Goal: Task Accomplishment & Management: Manage account settings

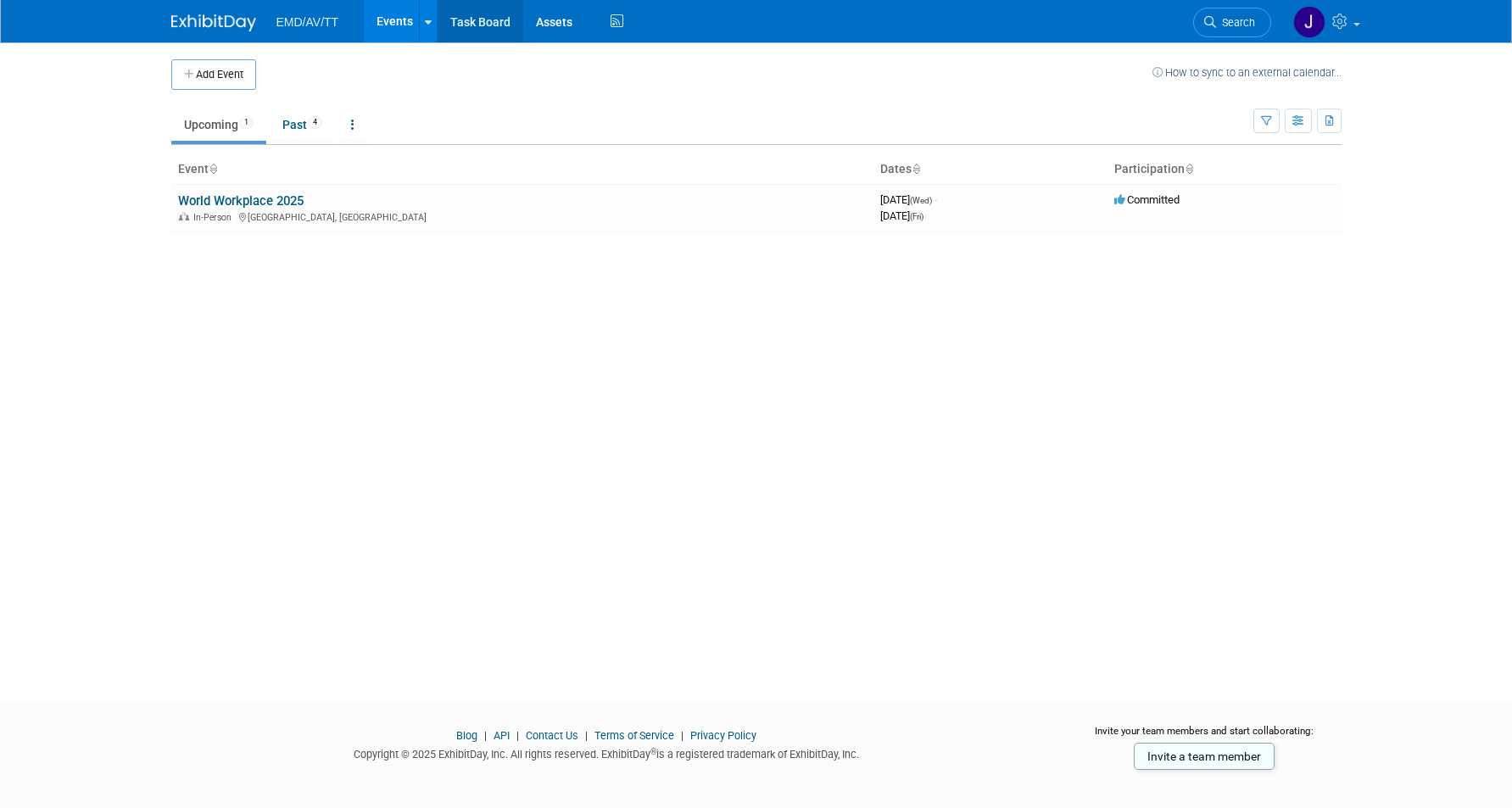
click at [440, 22] on link "Task Board" at bounding box center [480, 21] width 86 height 42
click at [428, 23] on link at bounding box center [427, 21] width 17 height 42
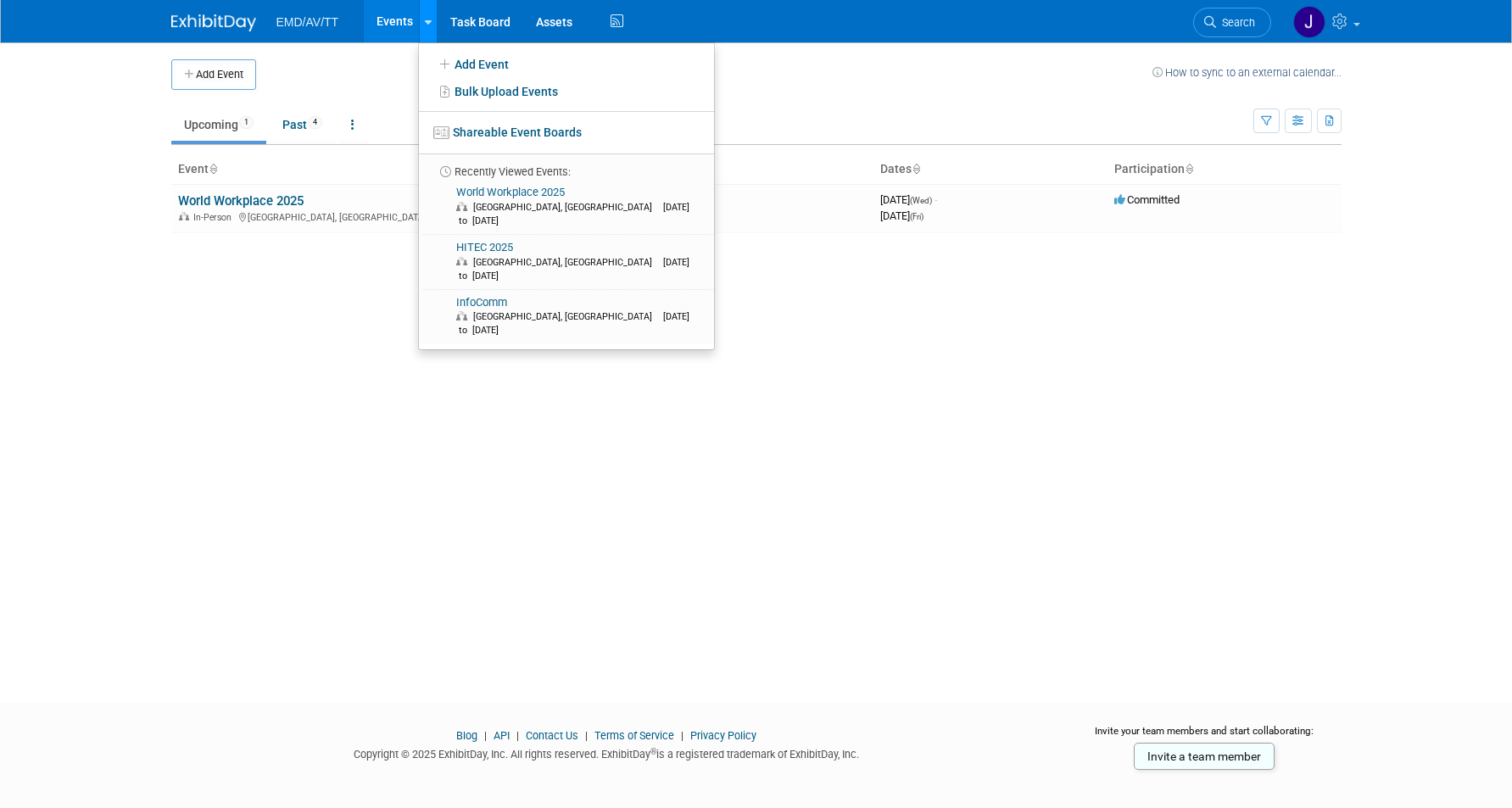
click at [428, 23] on link at bounding box center [427, 21] width 17 height 42
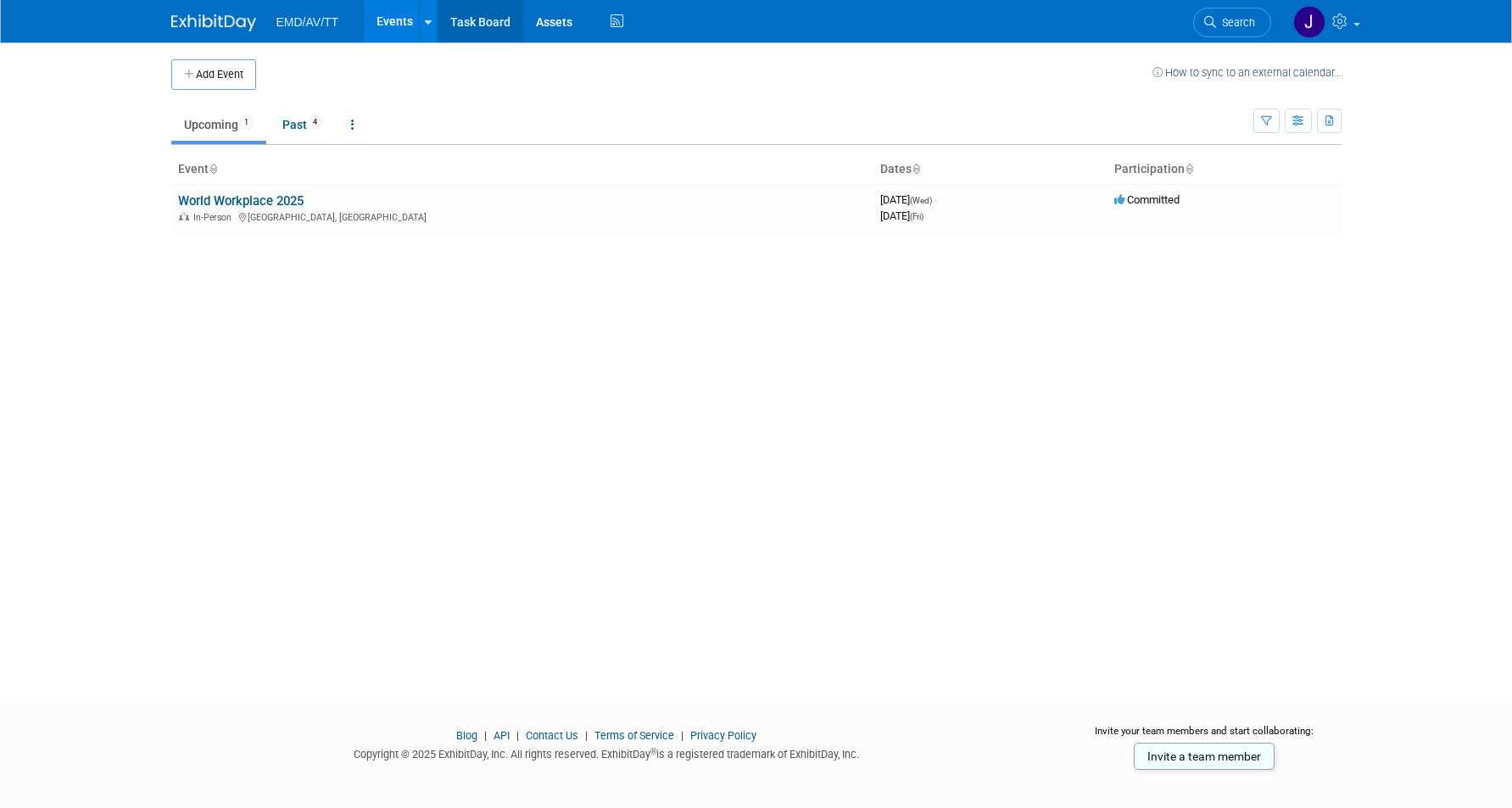
click at [479, 21] on link "Task Board" at bounding box center [480, 21] width 86 height 42
click at [288, 121] on link "Past 4" at bounding box center [302, 124] width 65 height 32
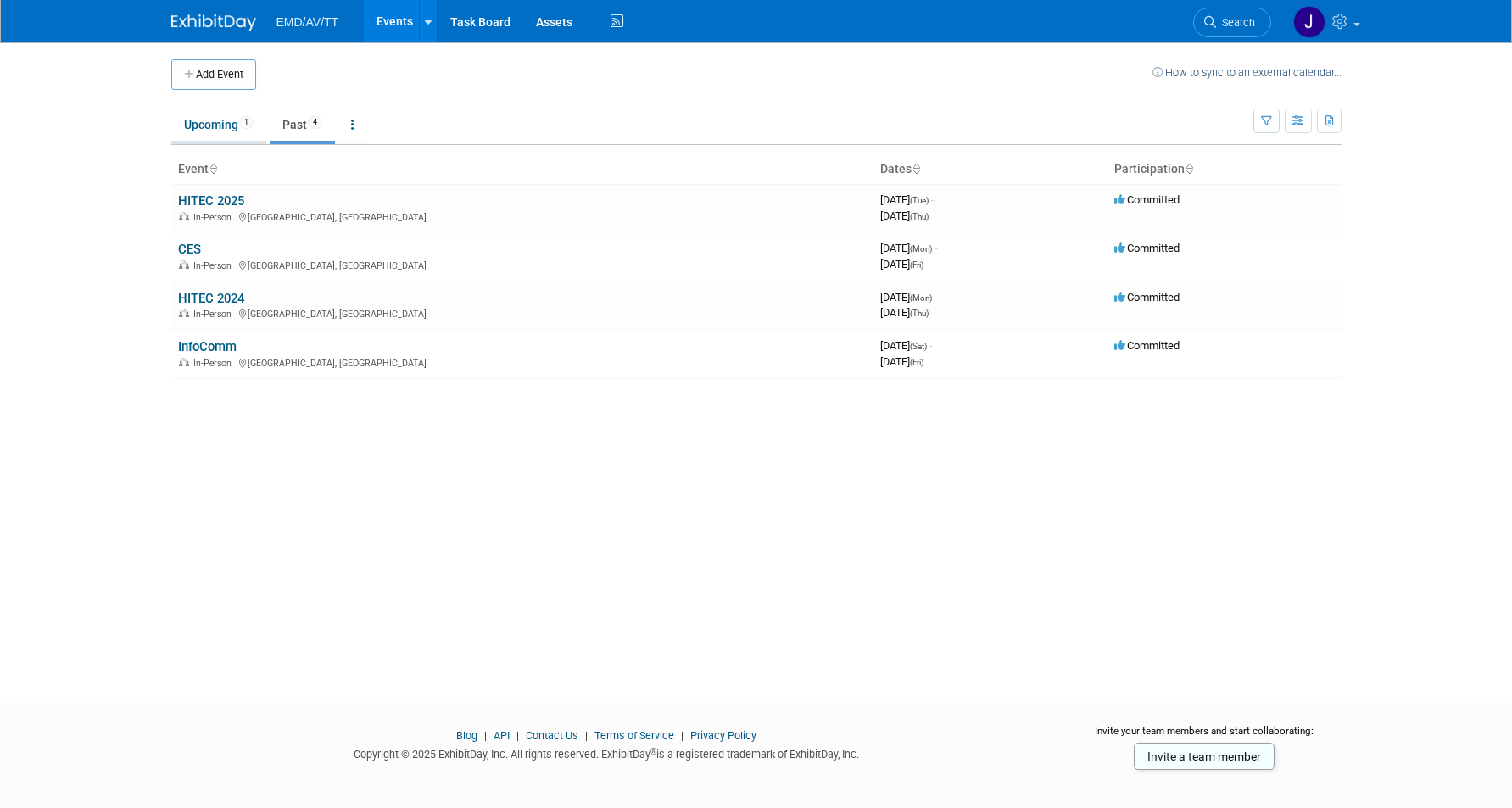
click at [213, 127] on link "Upcoming 1" at bounding box center [218, 124] width 95 height 32
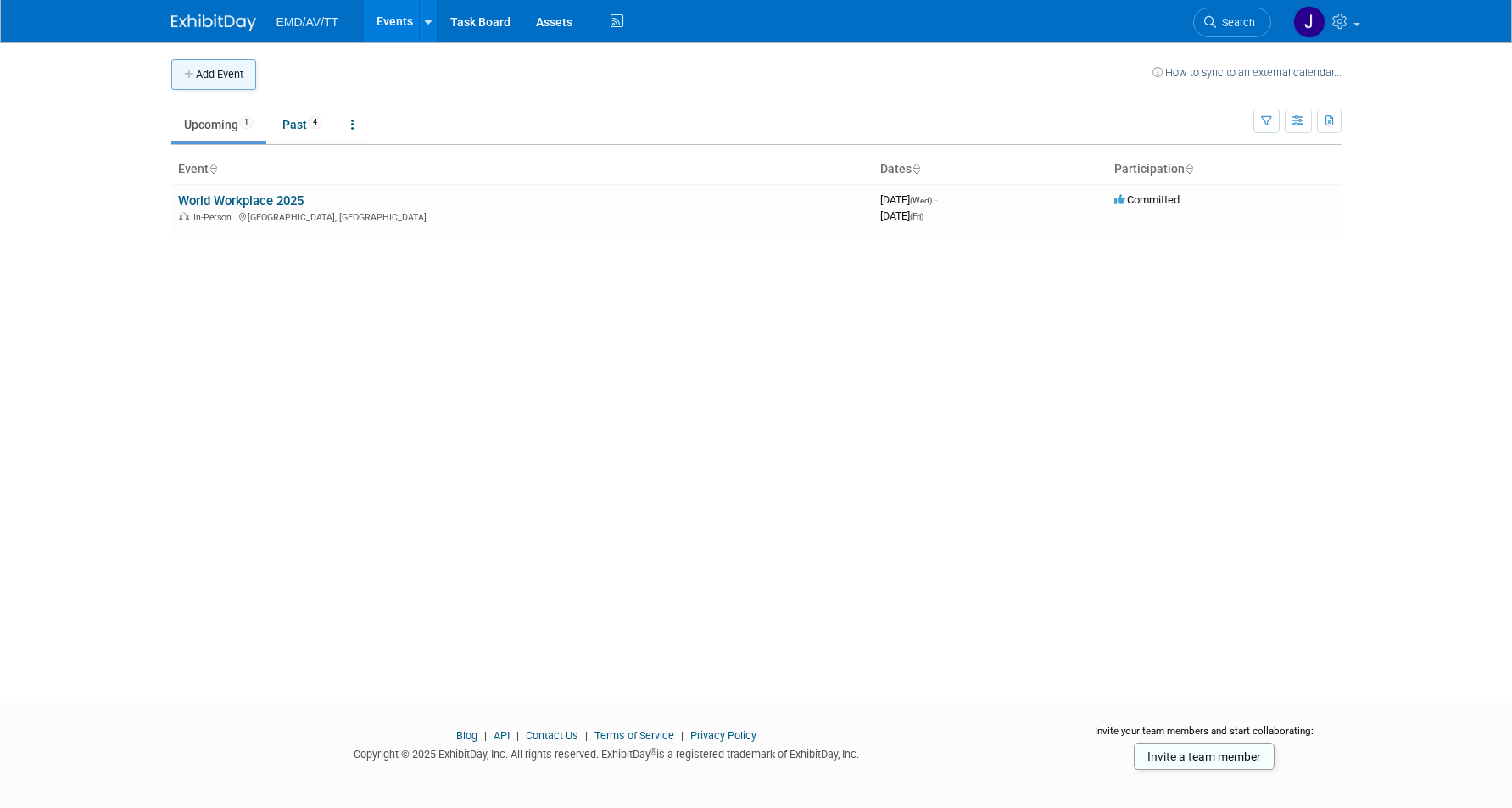
drag, startPoint x: 0, startPoint y: 0, endPoint x: 197, endPoint y: 66, distance: 207.8
click at [197, 66] on button "Add Event" at bounding box center [214, 74] width 85 height 30
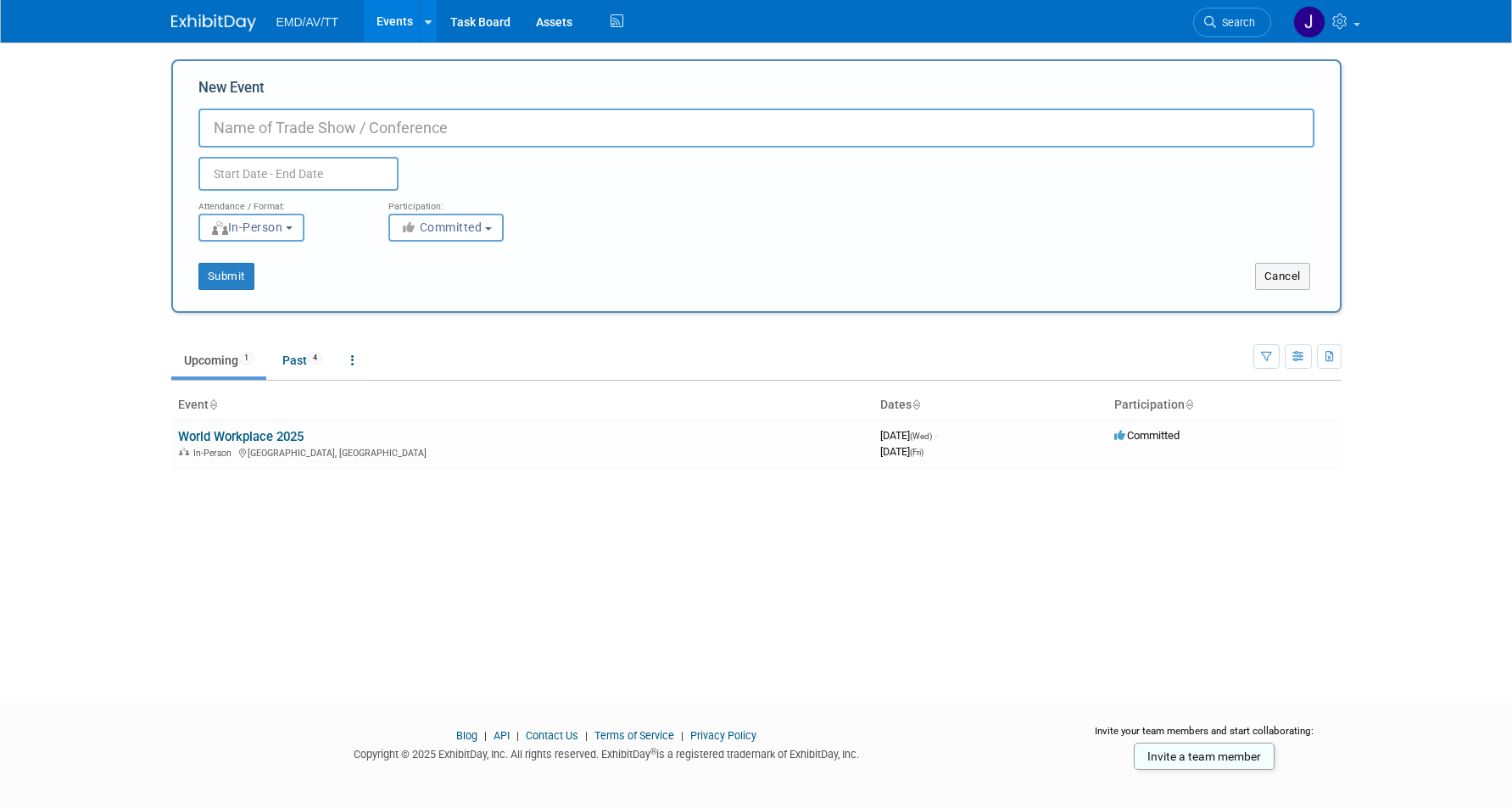
click at [378, 149] on div "Duplicate Event Warning" at bounding box center [756, 168] width 1141 height 43
click at [410, 125] on input "New Event" at bounding box center [756, 128] width 1116 height 39
paste input "2025 ISHC Annual Conference"
type input "2025 ISHC Annual Conference"
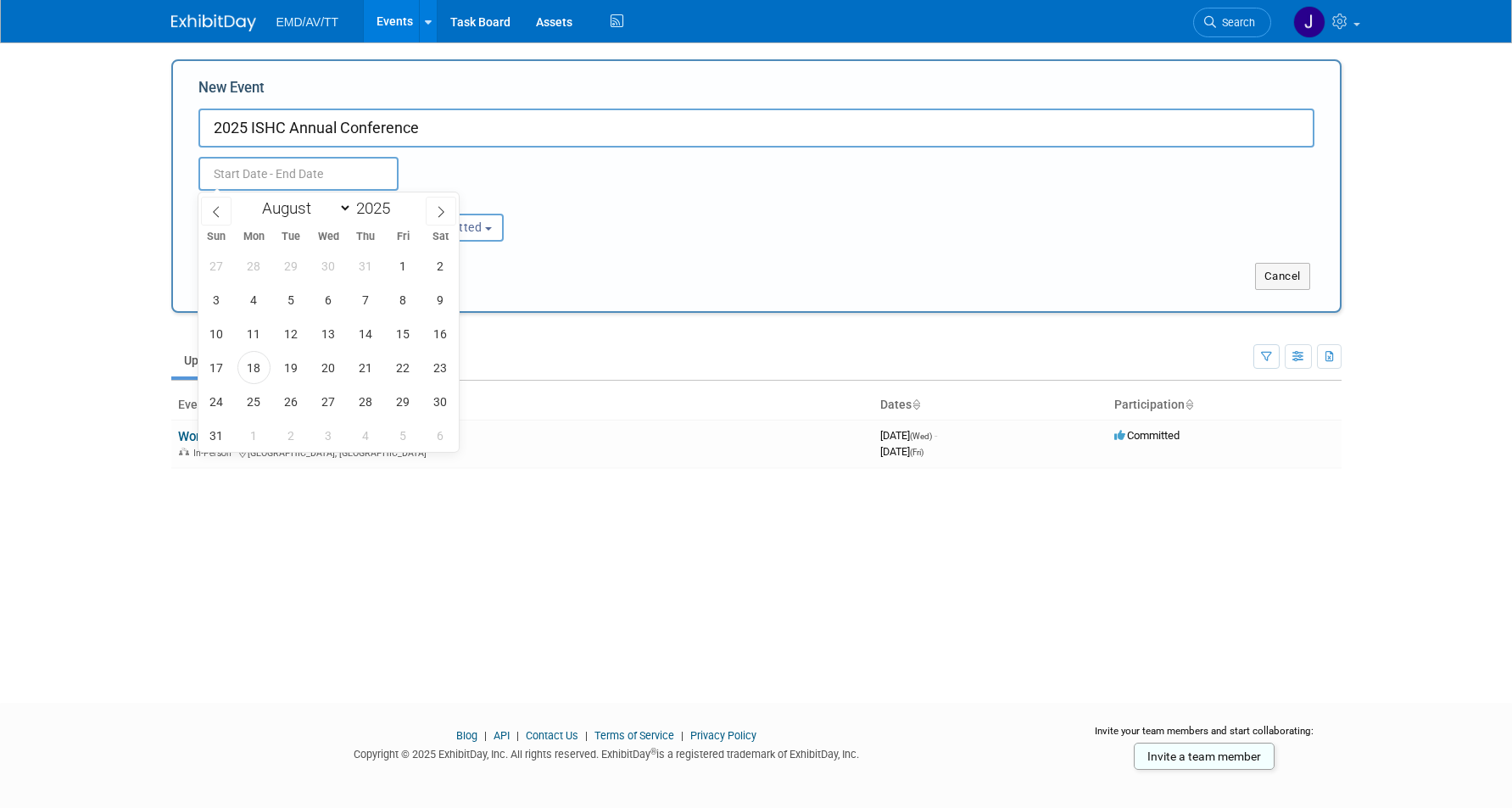
click at [250, 167] on input "text" at bounding box center [297, 173] width 200 height 34
click at [441, 209] on icon at bounding box center [441, 212] width 6 height 11
click at [434, 215] on span at bounding box center [440, 211] width 30 height 29
select select "10"
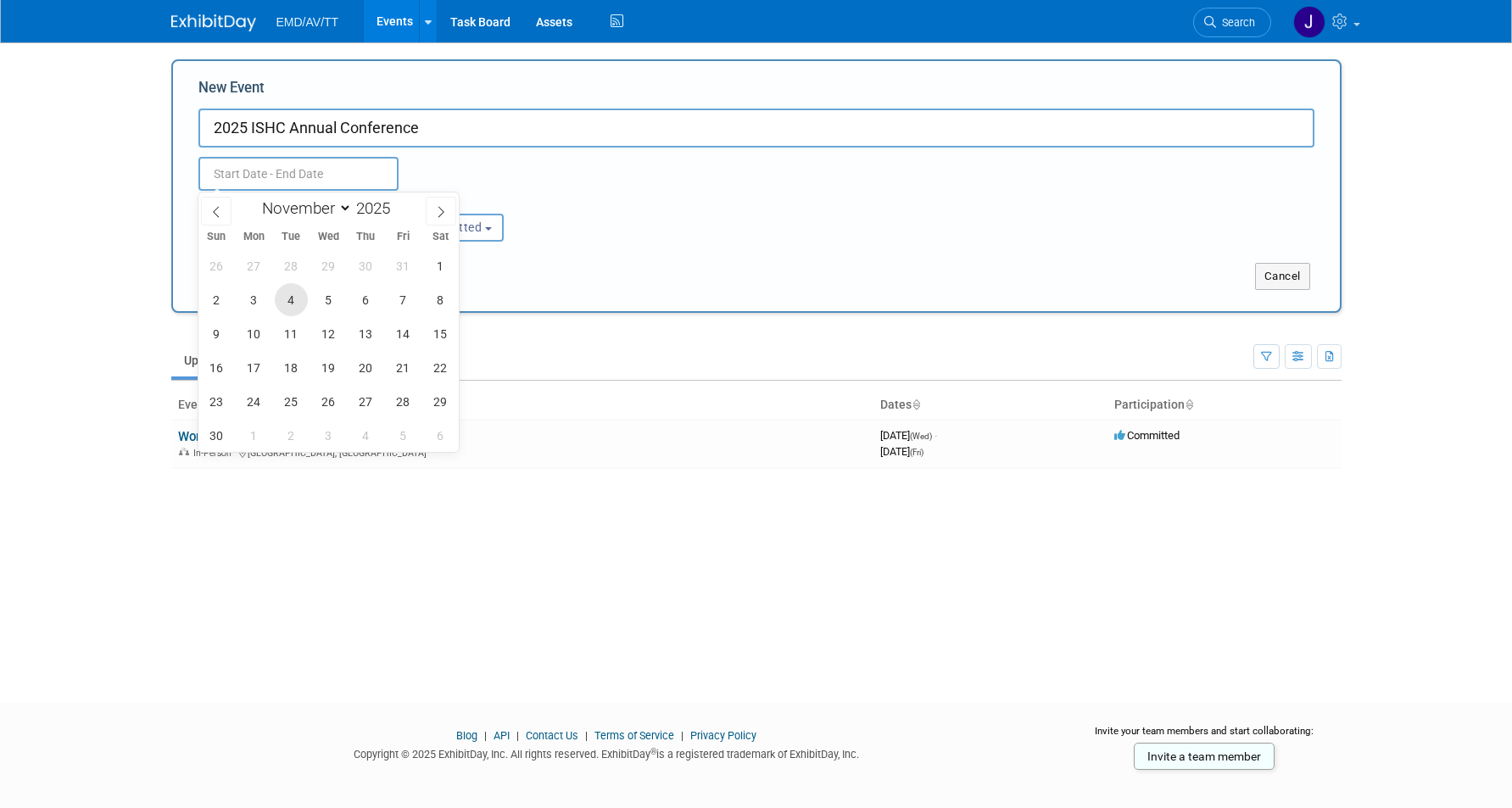
click at [303, 305] on span "4" at bounding box center [291, 300] width 33 height 33
click at [355, 303] on span "6" at bounding box center [366, 300] width 33 height 33
type input "Nov 4, 2025 to Nov 6, 2025"
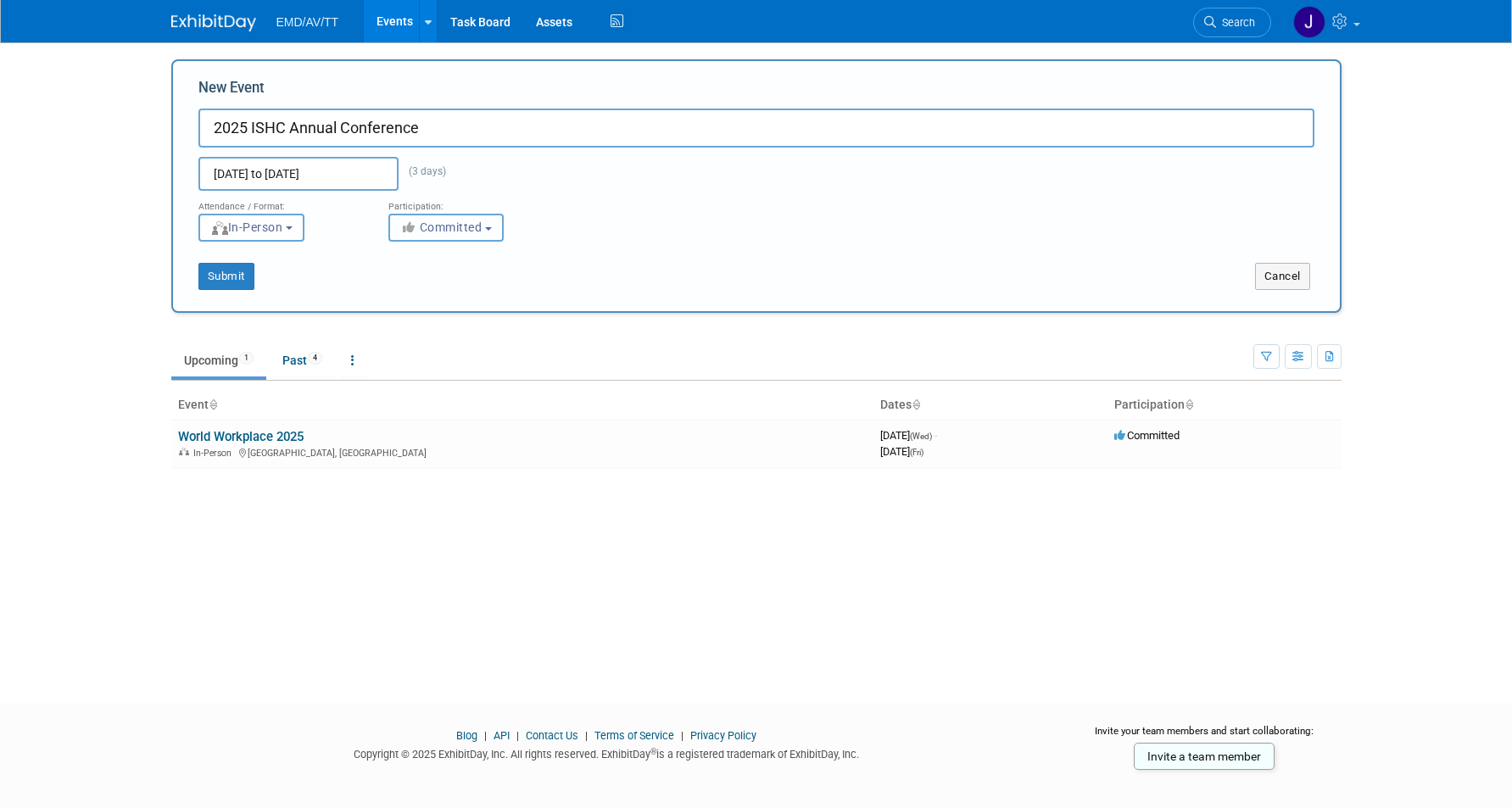
click at [459, 239] on button "Committed" at bounding box center [446, 227] width 115 height 28
click at [467, 282] on label "Considering" at bounding box center [454, 292] width 112 height 22
click at [404, 286] on input "Considering" at bounding box center [399, 292] width 11 height 11
select select "2"
click at [207, 273] on button "Submit" at bounding box center [226, 275] width 56 height 27
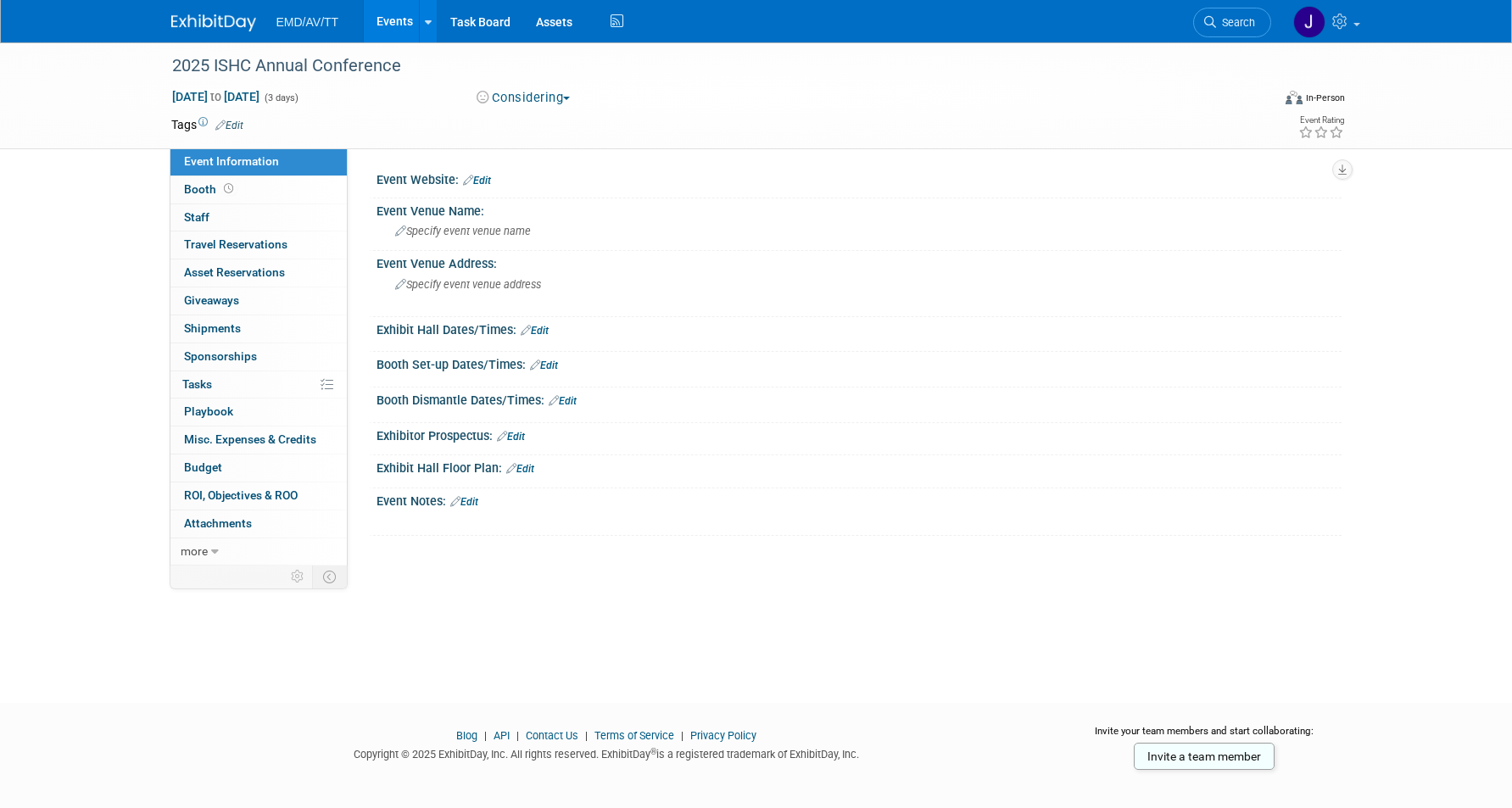
click at [479, 183] on link "Edit" at bounding box center [477, 180] width 28 height 12
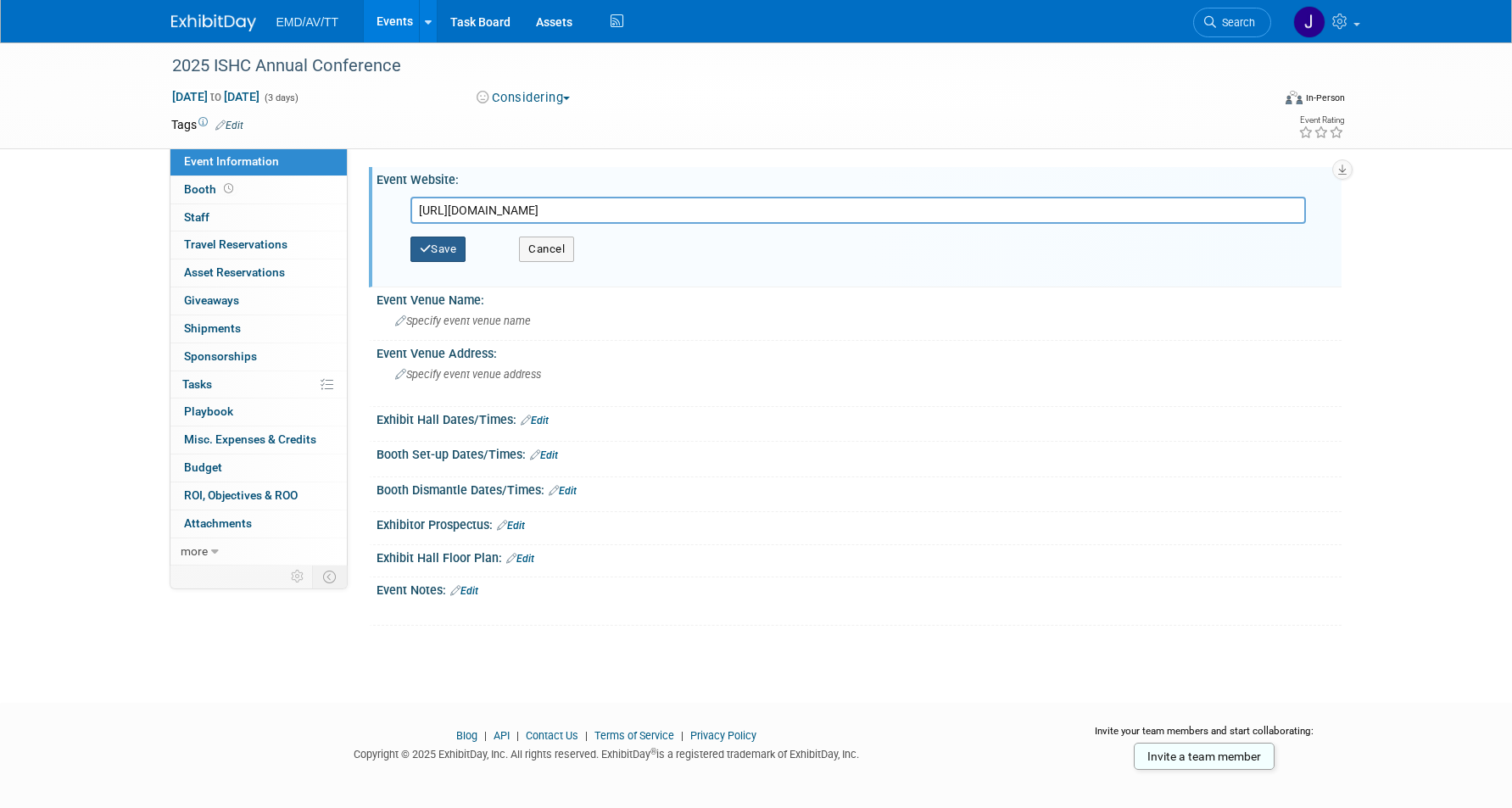
type input "https://ishc.com/annual-conference/"
click at [426, 251] on icon "button" at bounding box center [425, 248] width 12 height 11
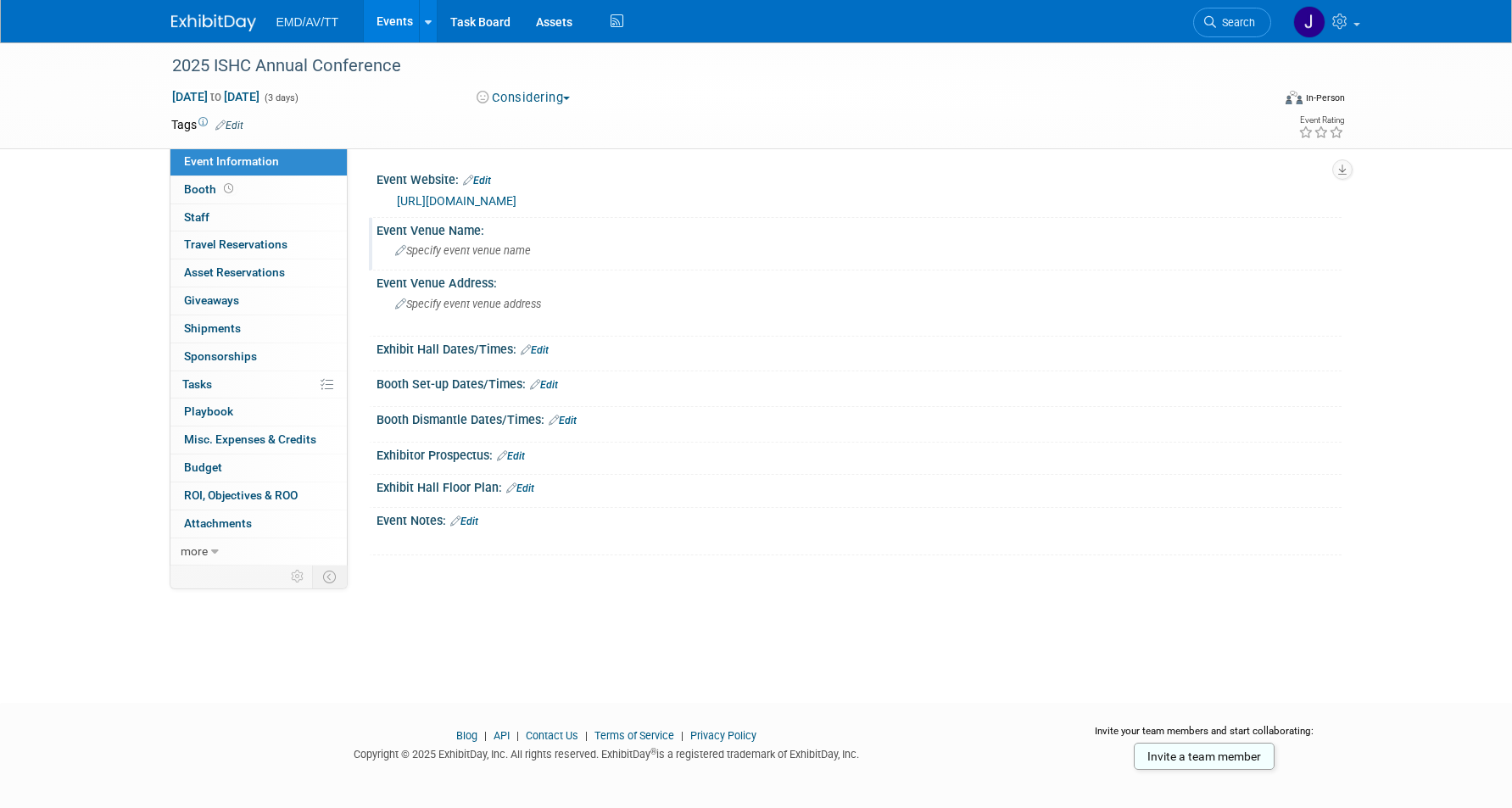
click at [404, 251] on span "Specify event venue name" at bounding box center [462, 250] width 135 height 13
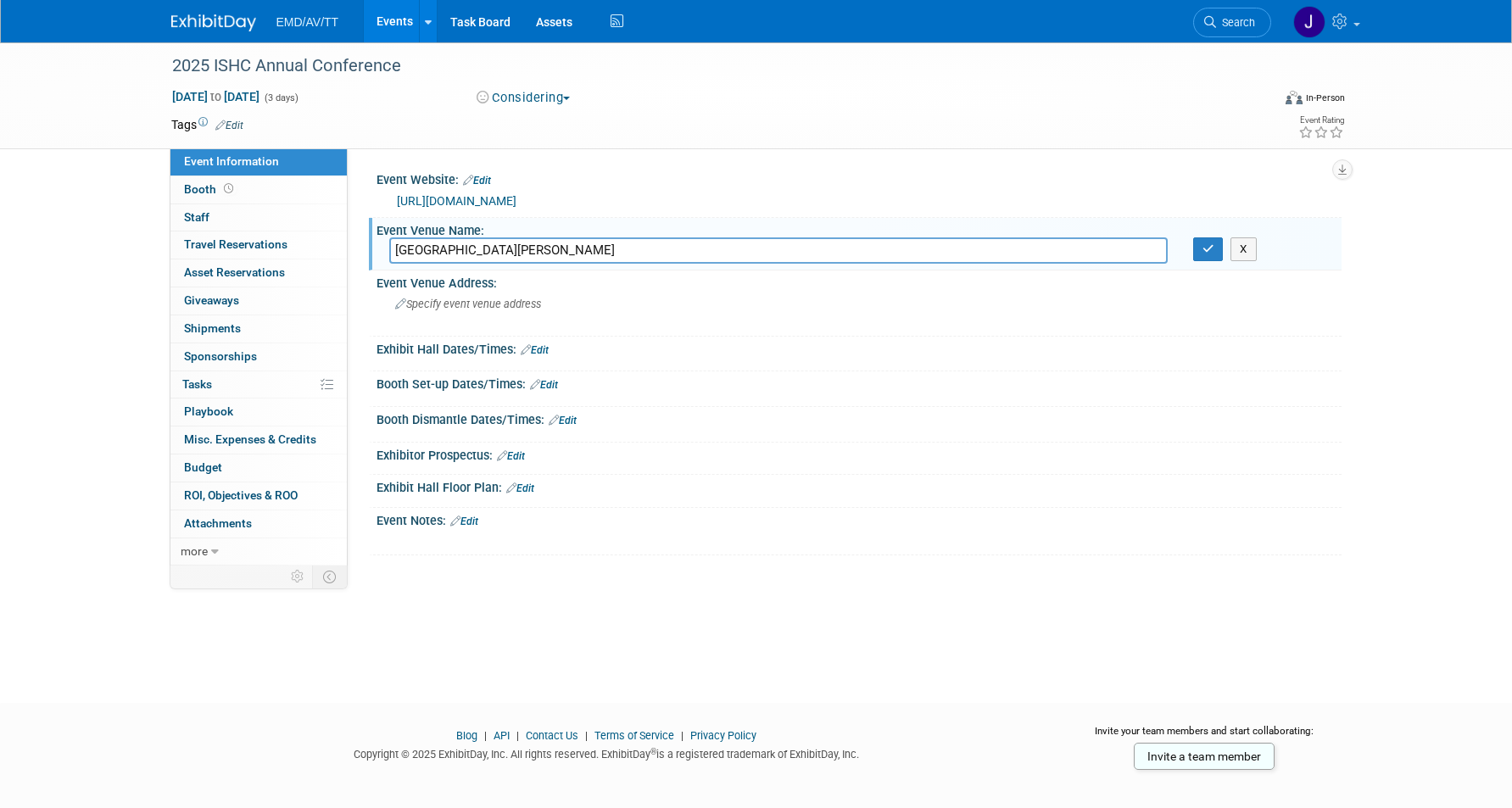
type input "Kimpton Hotel Fontenot"
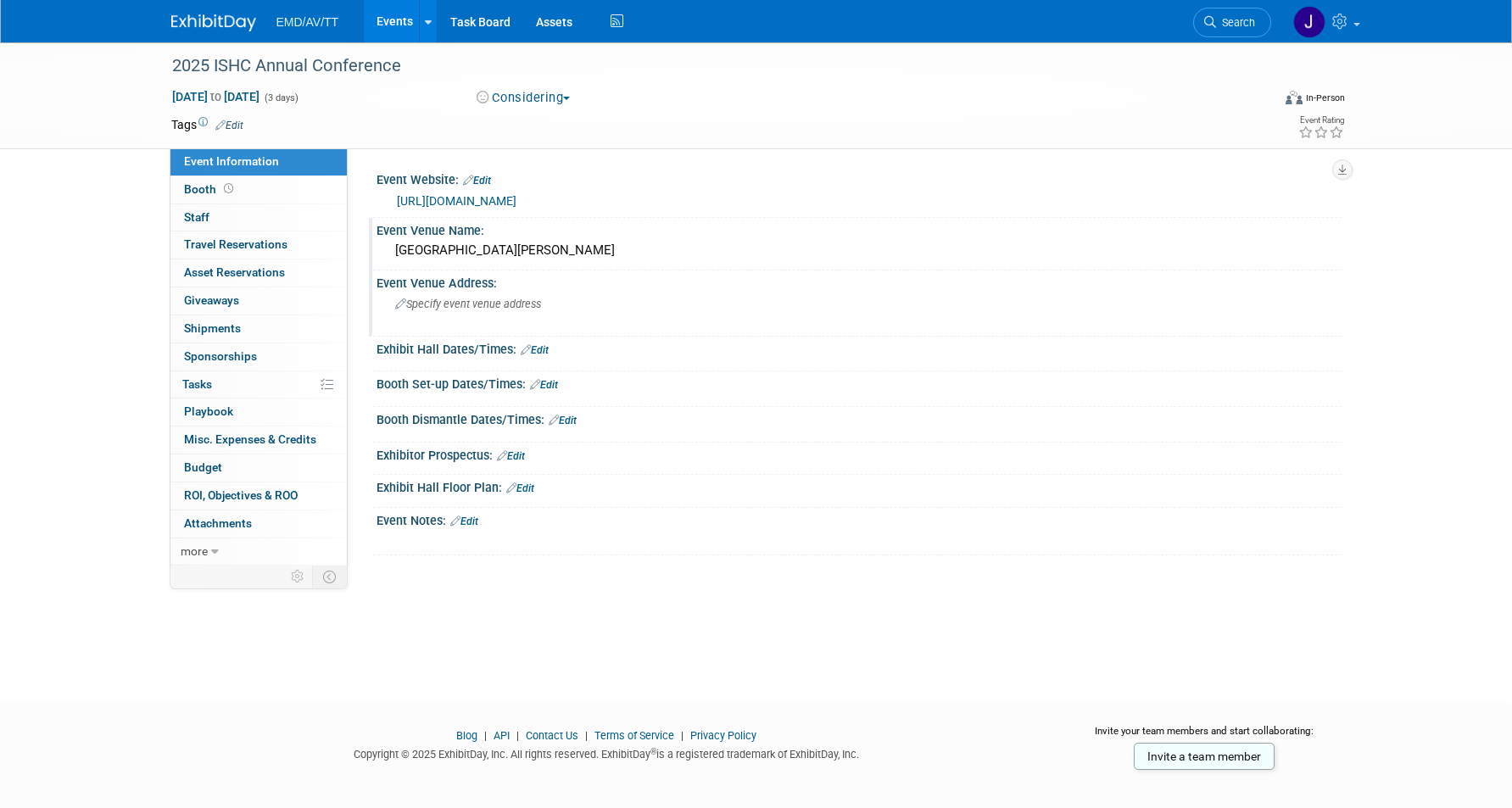
click at [489, 293] on div "Specify event venue address" at bounding box center [577, 310] width 377 height 39
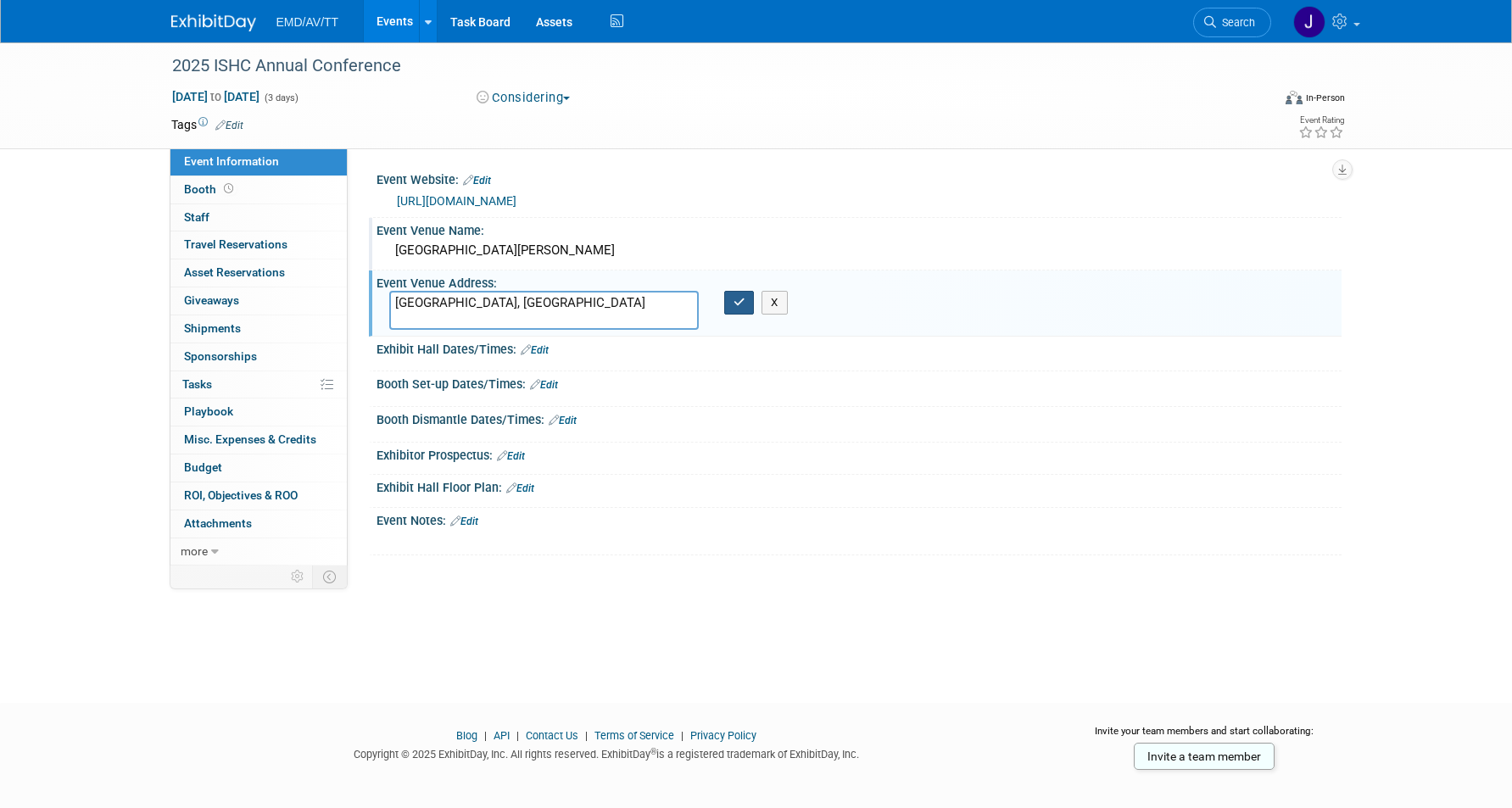
type textarea "[GEOGRAPHIC_DATA], [GEOGRAPHIC_DATA]"
click at [739, 305] on icon "button" at bounding box center [739, 302] width 12 height 11
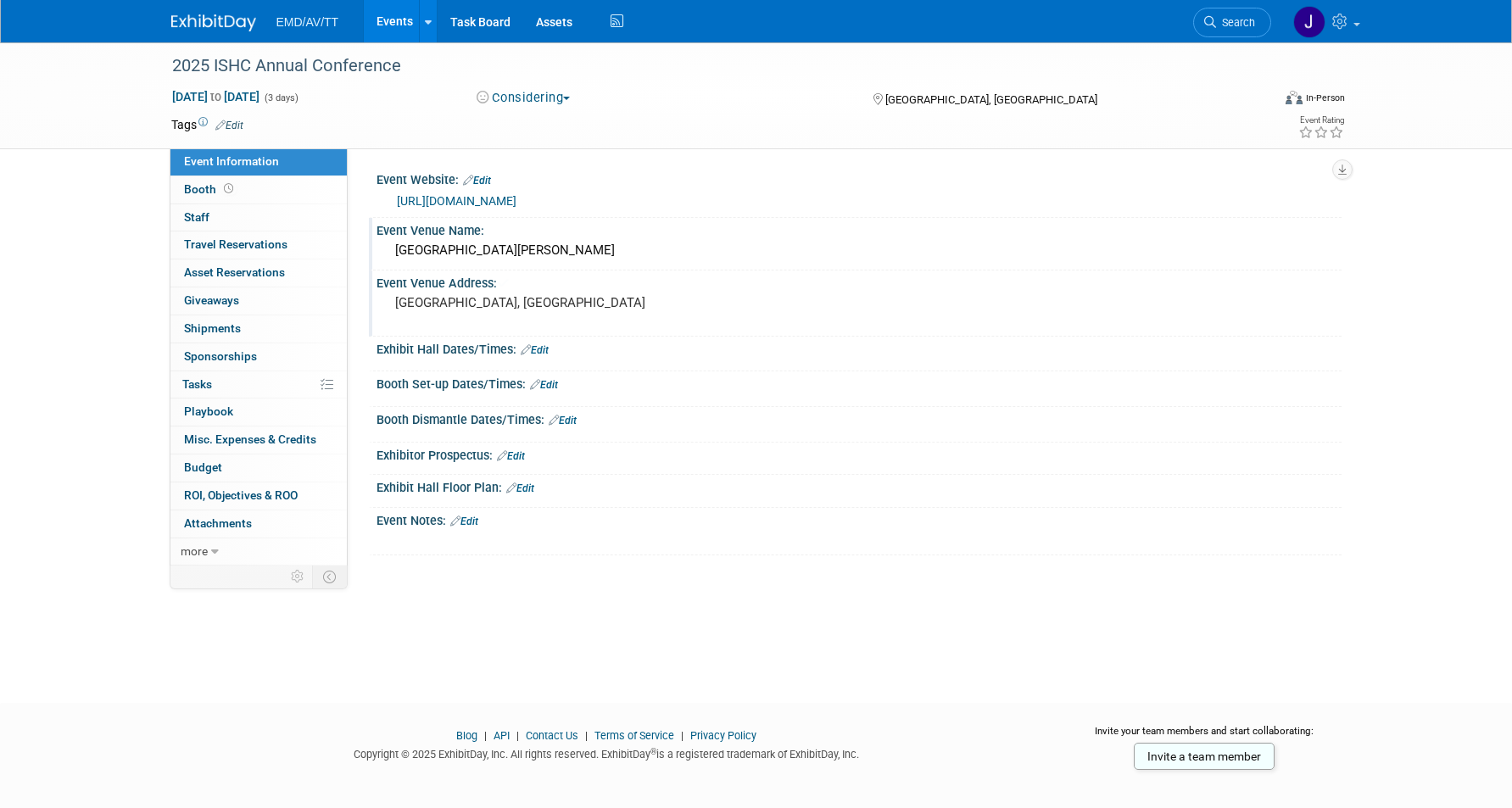
click at [388, 17] on link "Events" at bounding box center [394, 21] width 62 height 42
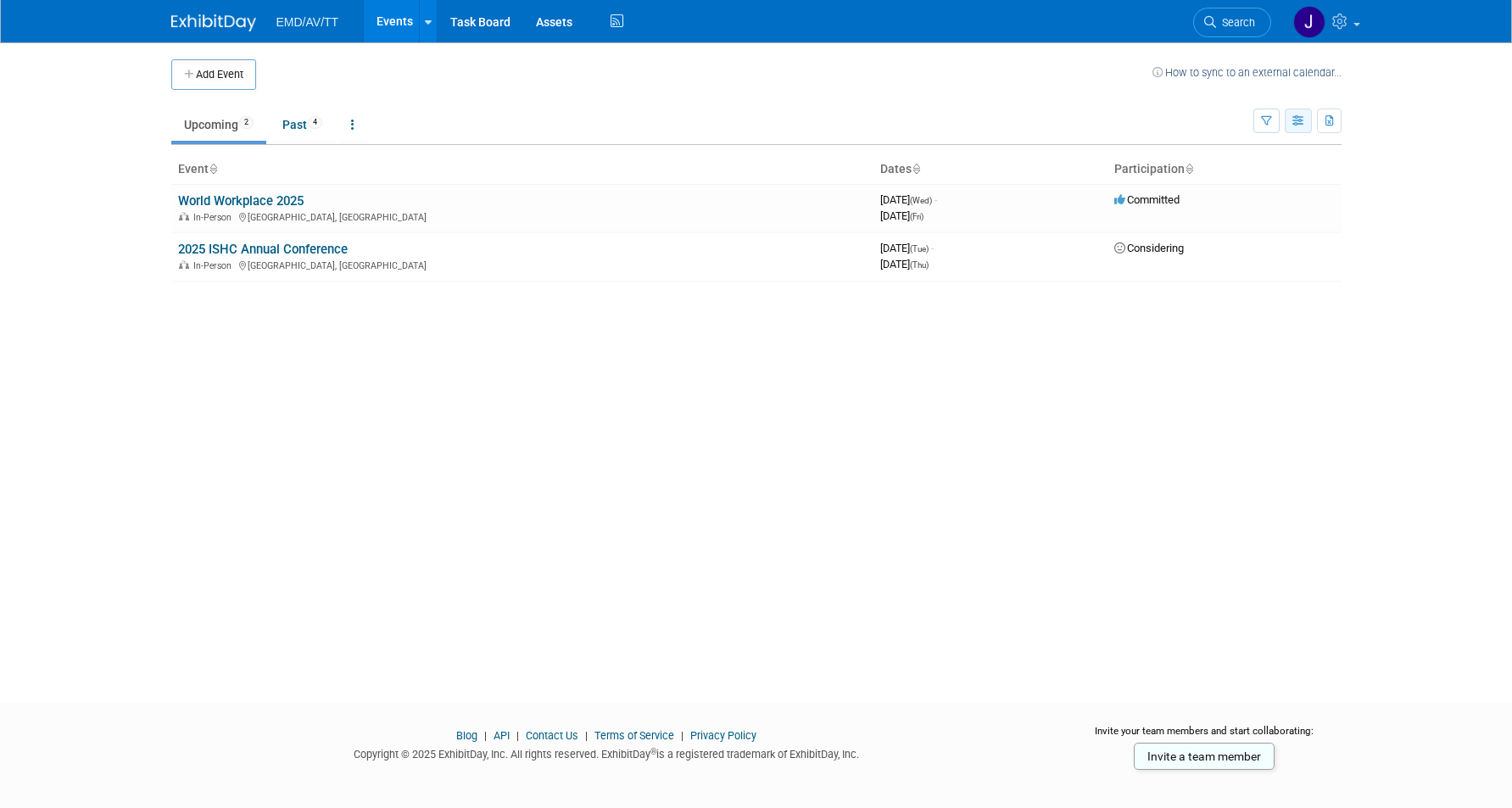
click at [1301, 122] on icon "button" at bounding box center [1298, 121] width 13 height 11
click at [1301, 123] on icon "button" at bounding box center [1298, 121] width 13 height 11
click at [425, 20] on icon at bounding box center [427, 22] width 6 height 11
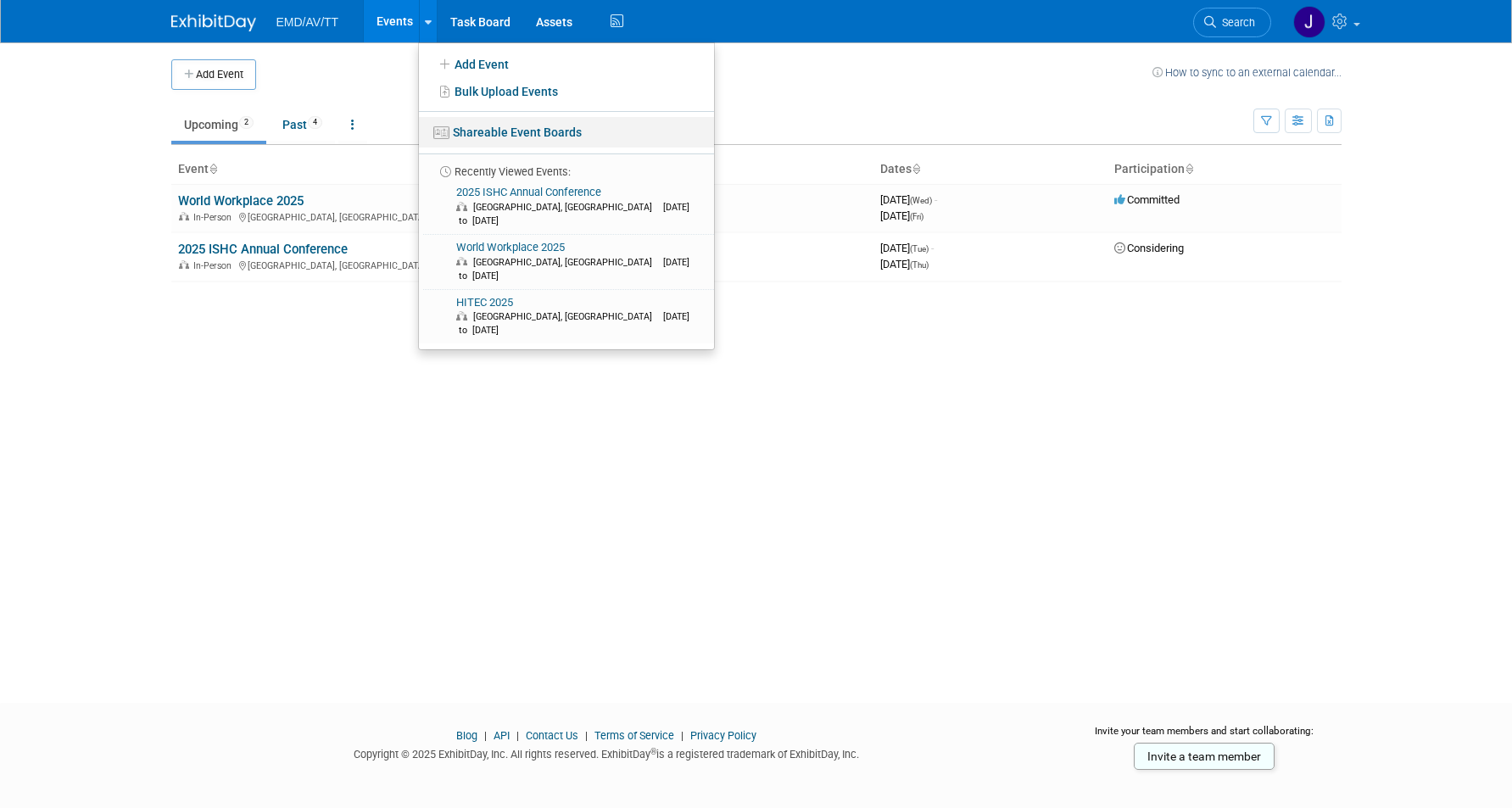
click at [484, 128] on link "Shareable Event Boards" at bounding box center [566, 132] width 295 height 30
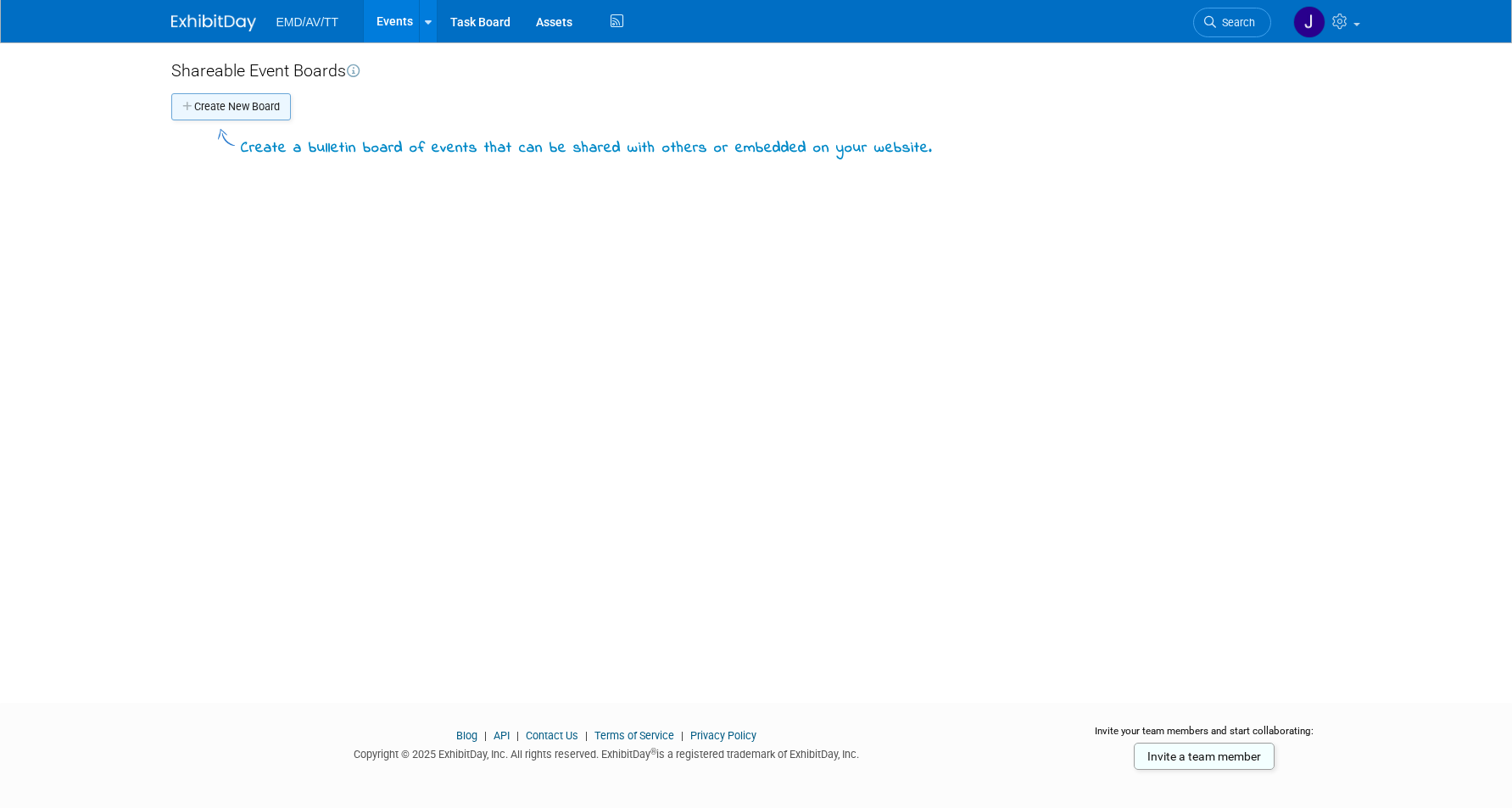
click at [210, 105] on button "Create New Board" at bounding box center [231, 106] width 120 height 27
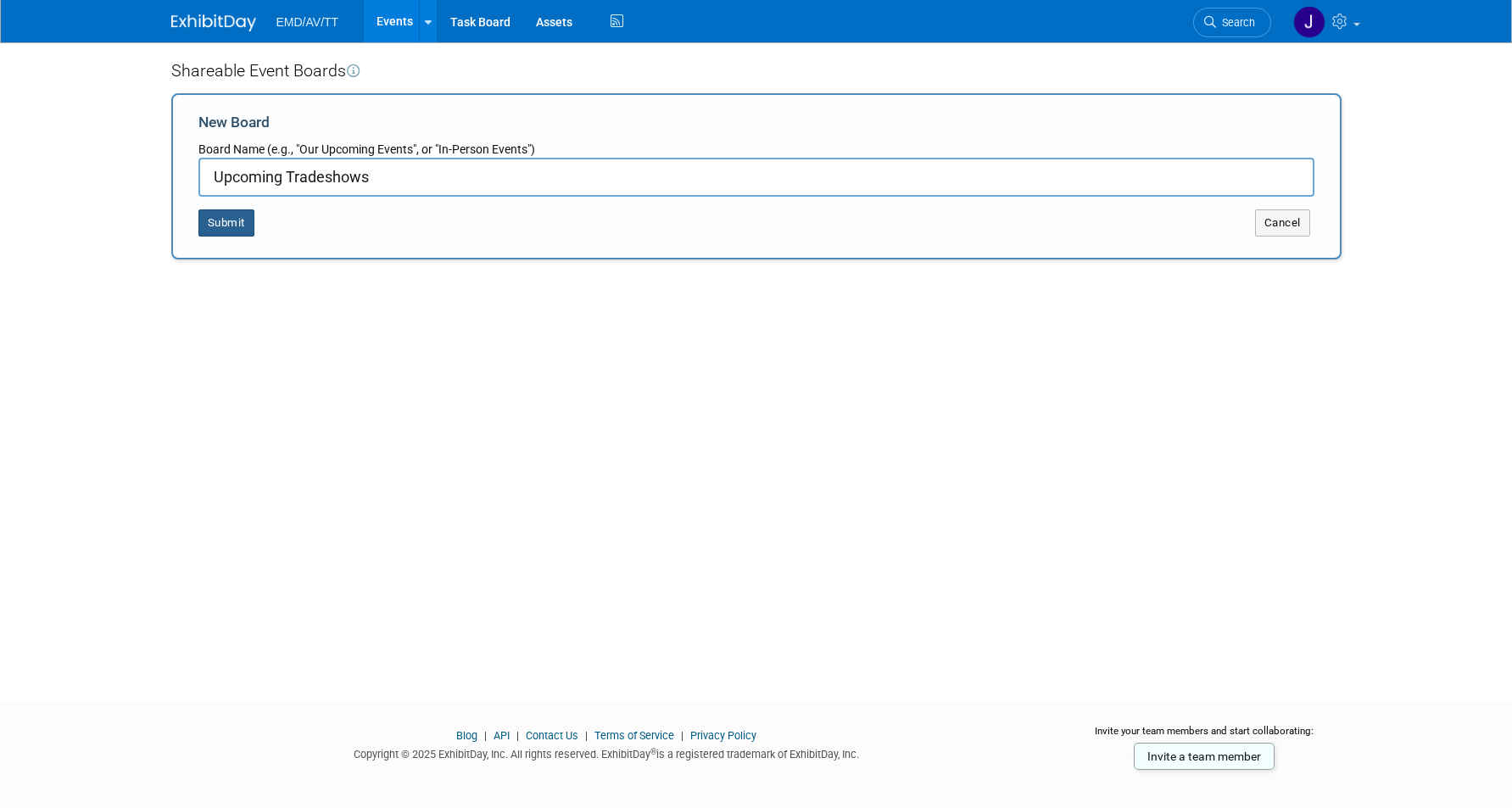
type input "Upcoming Tradeshows"
click at [236, 236] on button "Submit" at bounding box center [226, 222] width 56 height 27
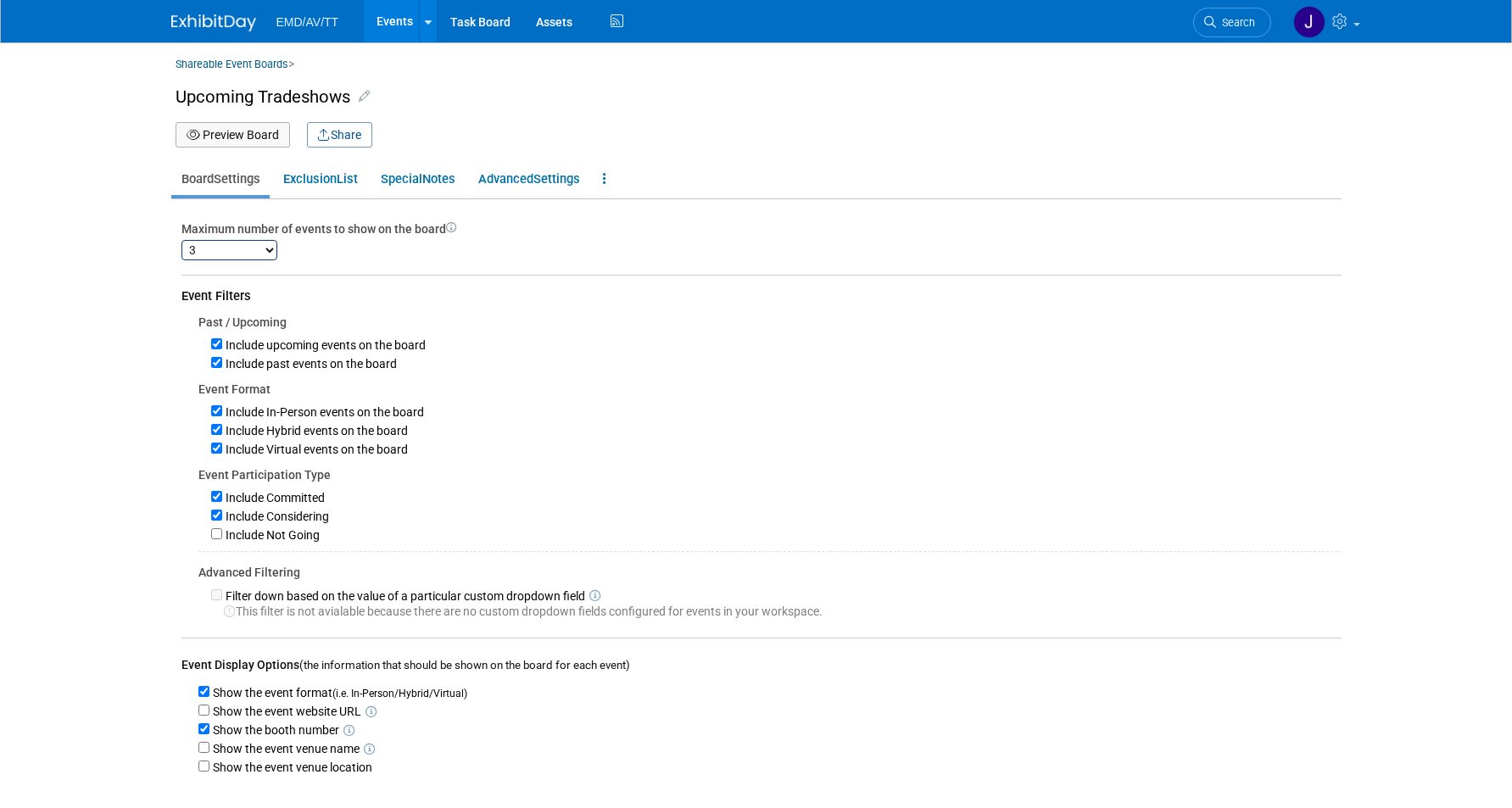
click at [364, 91] on icon at bounding box center [365, 96] width 11 height 12
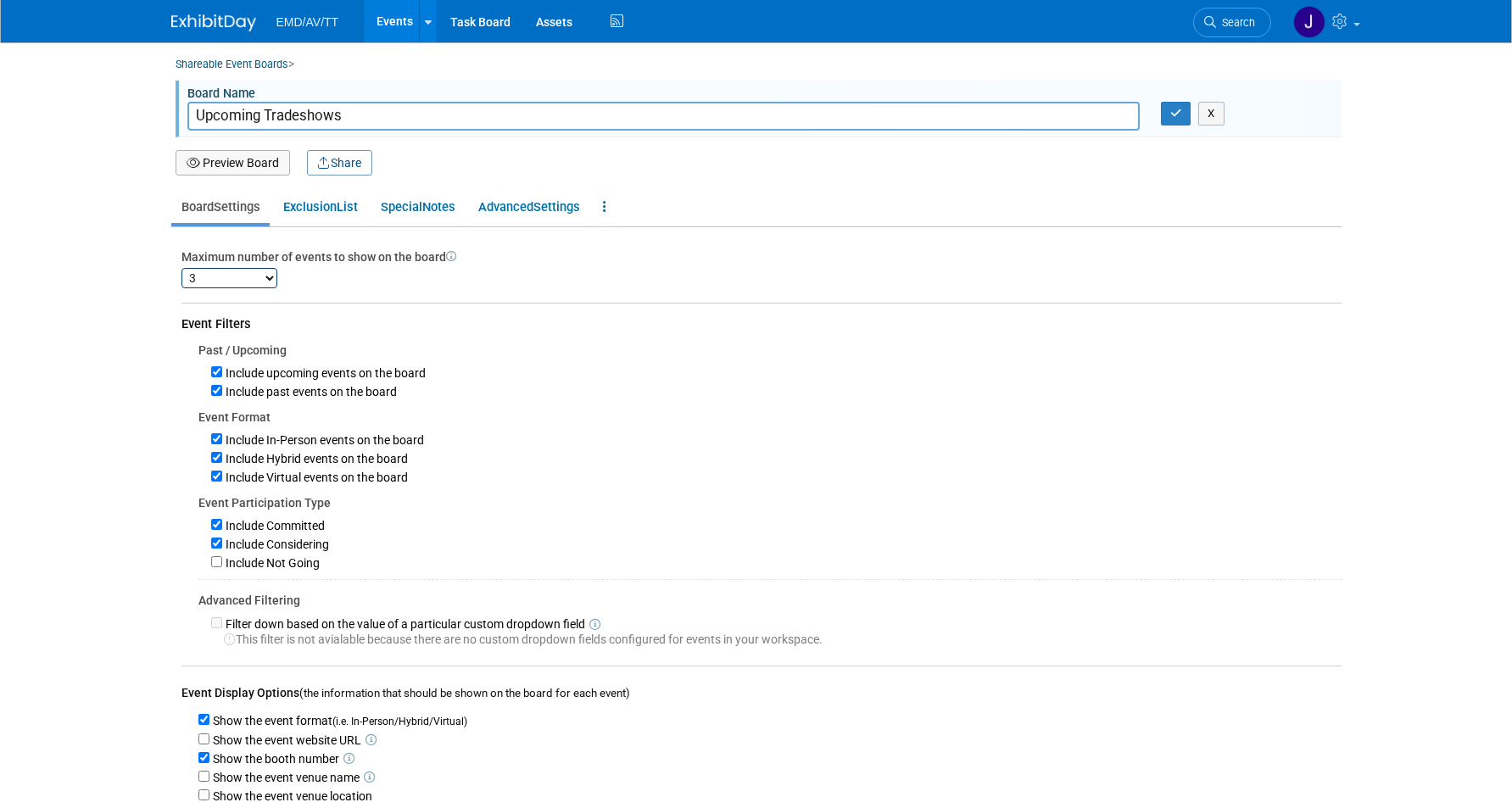
drag, startPoint x: 266, startPoint y: 118, endPoint x: 580, endPoint y: 123, distance: 314.0
click at [541, 123] on input "Upcoming Tradeshows" at bounding box center [664, 115] width 952 height 29
type input "Upcoming Events"
click at [948, 401] on div "Past / Upcoming Include upcoming events on the board Include past events on the…" at bounding box center [762, 494] width 1160 height 306
click at [1177, 112] on icon "button" at bounding box center [1176, 113] width 12 height 11
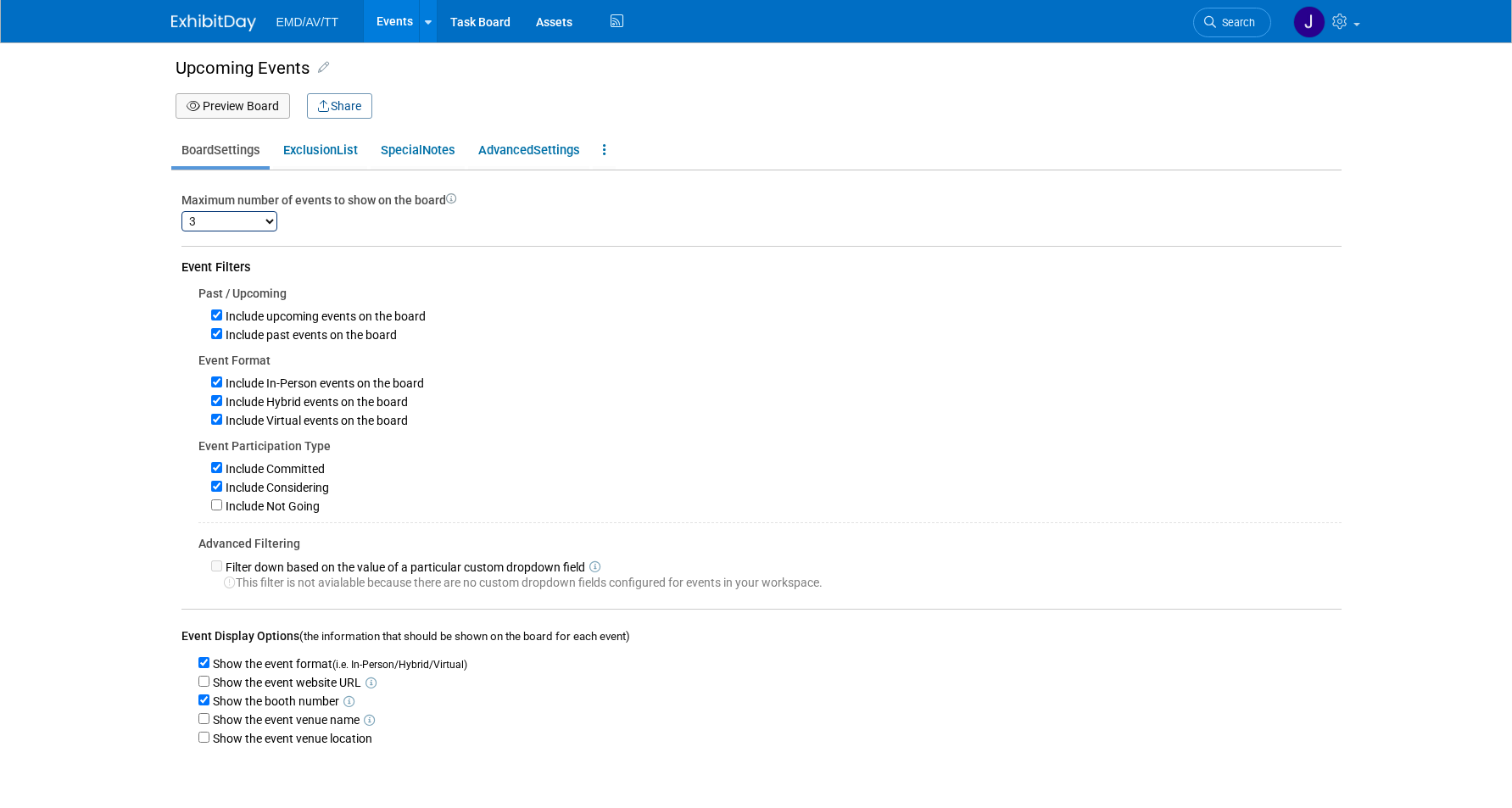
scroll to position [127, 0]
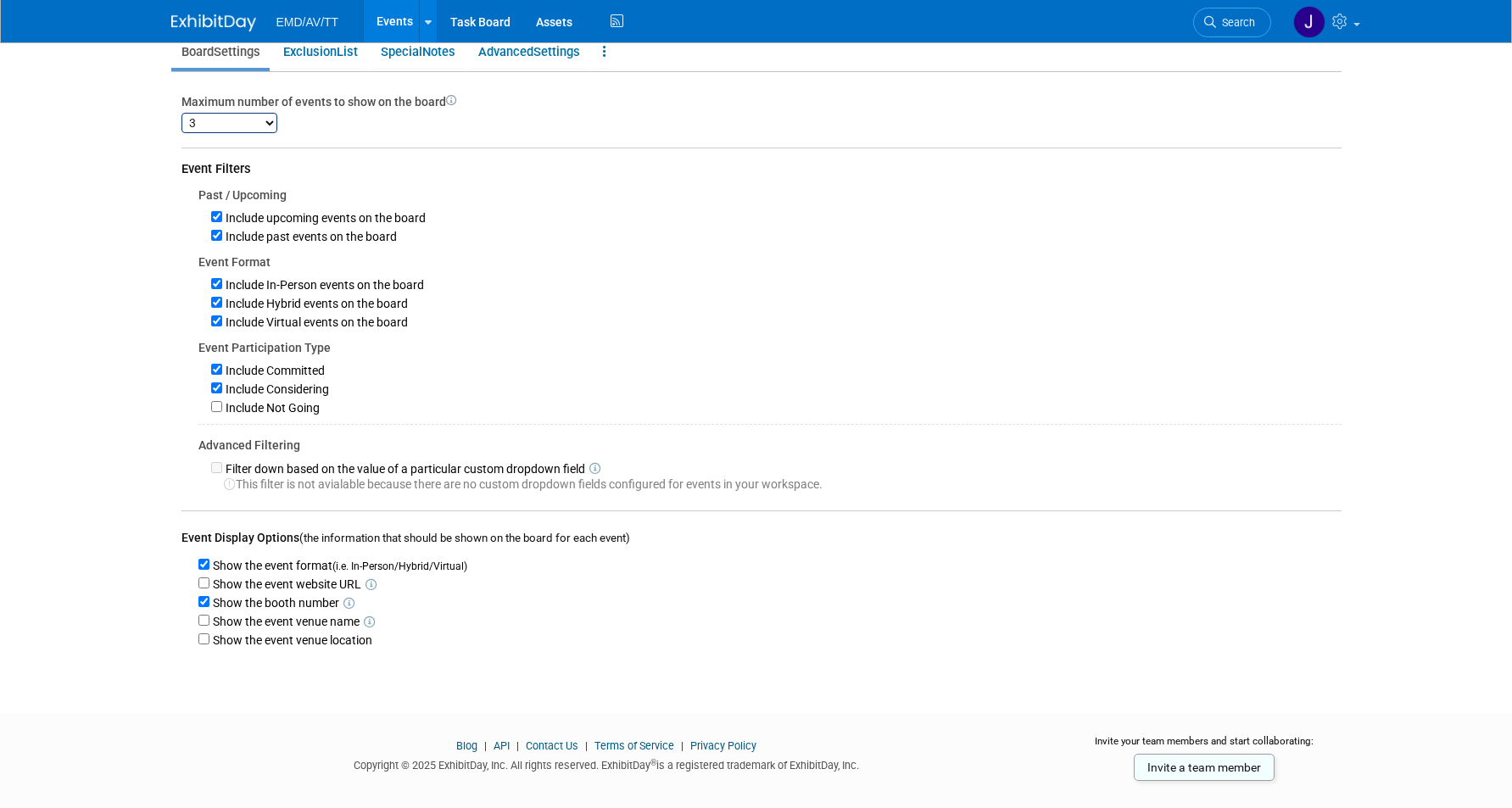
click at [311, 591] on div "Show the event website URL" at bounding box center [769, 583] width 1143 height 18
click at [309, 583] on label "Show the event website URL" at bounding box center [285, 583] width 152 height 14
click at [209, 583] on input "Show the event website URL" at bounding box center [204, 583] width 11 height 11
checkbox input "true"
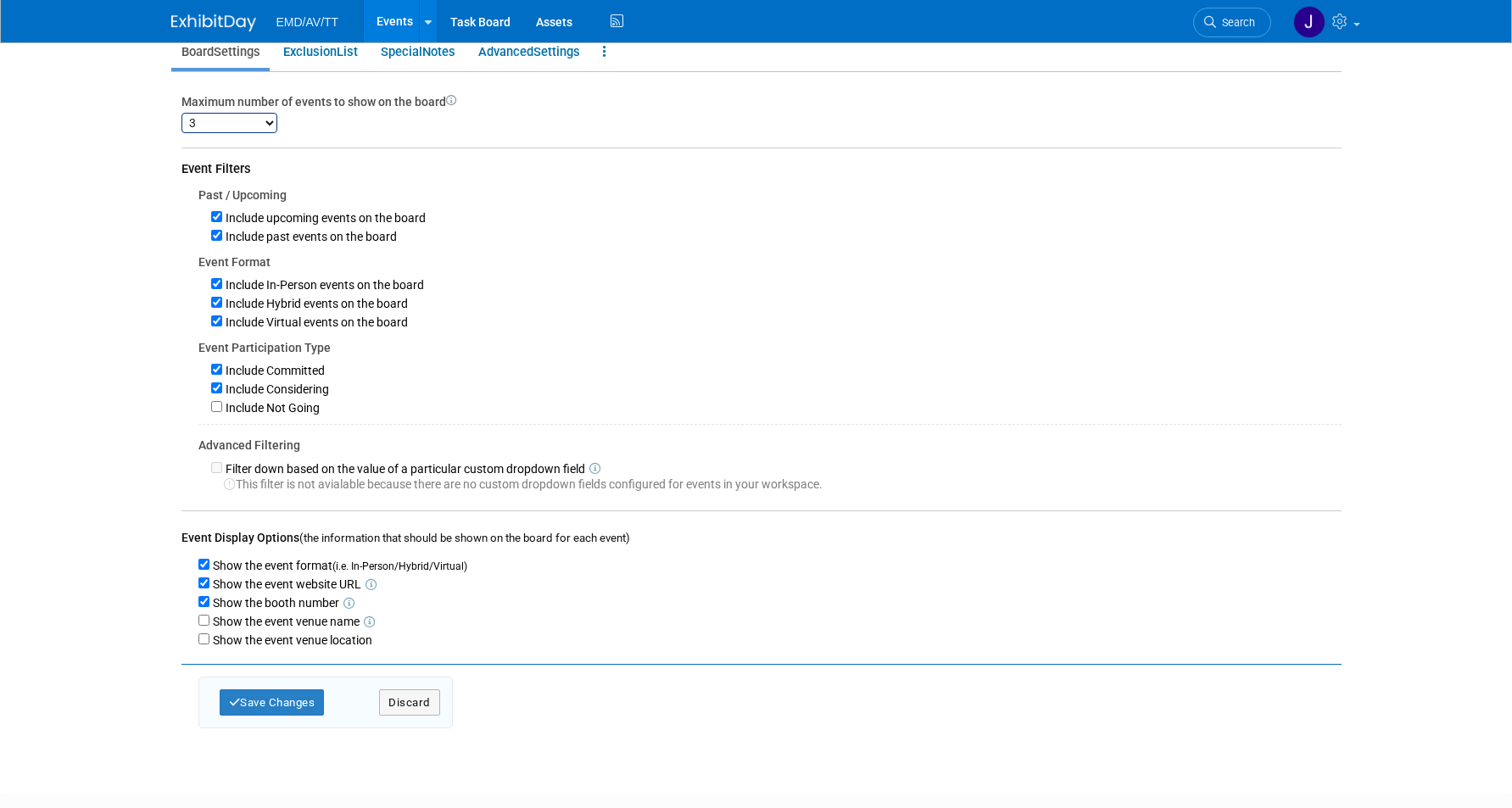
click at [326, 624] on label "Show the event venue name" at bounding box center [284, 621] width 150 height 14
click at [209, 624] on input "Show the event venue name" at bounding box center [204, 620] width 11 height 11
checkbox input "true"
click at [324, 639] on label "Show the event venue location" at bounding box center [290, 640] width 163 height 14
click at [209, 639] on input "Show the event venue location" at bounding box center [204, 639] width 11 height 11
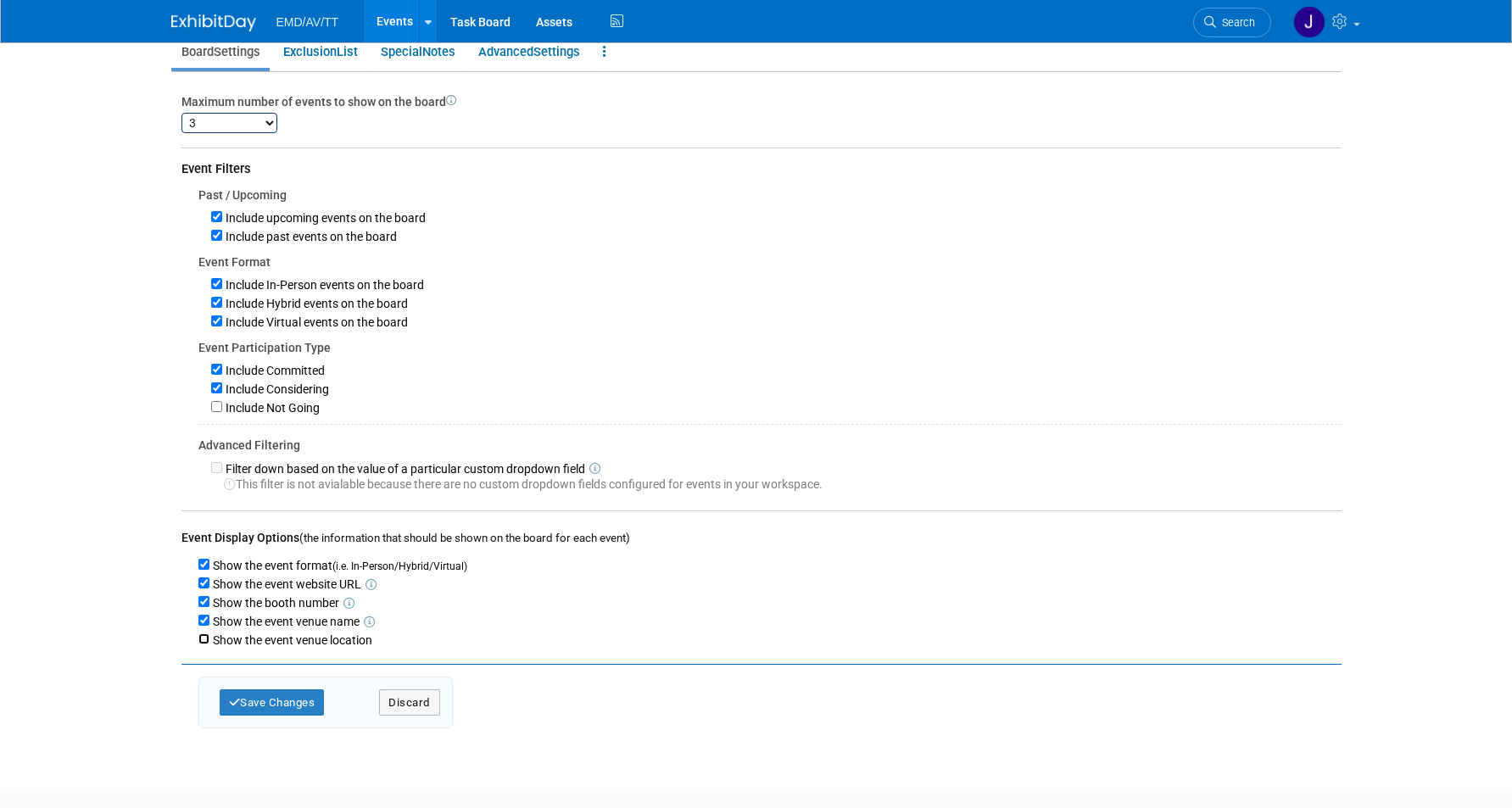
checkbox input "true"
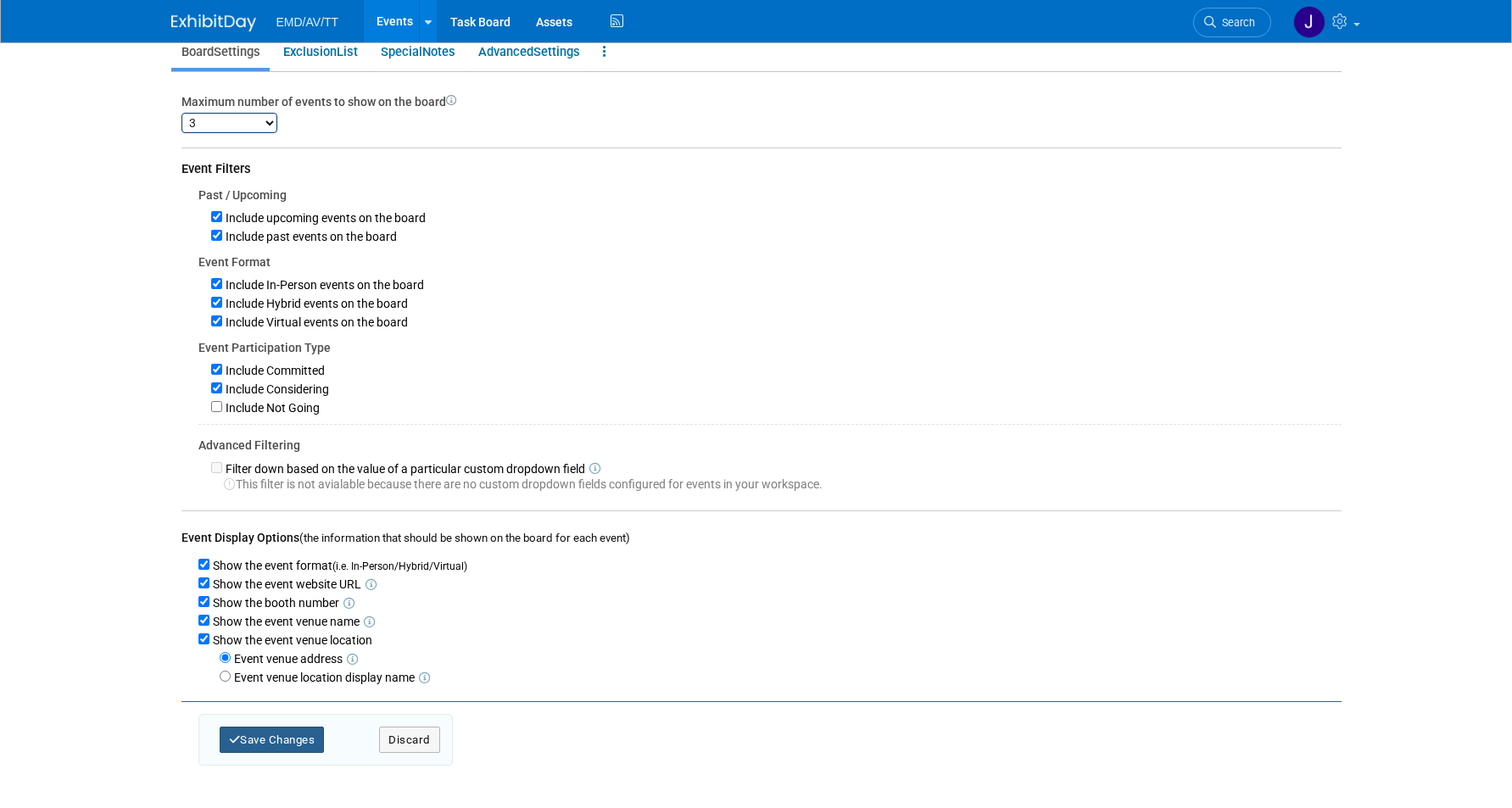
click at [277, 735] on button "Save Changes" at bounding box center [272, 739] width 105 height 27
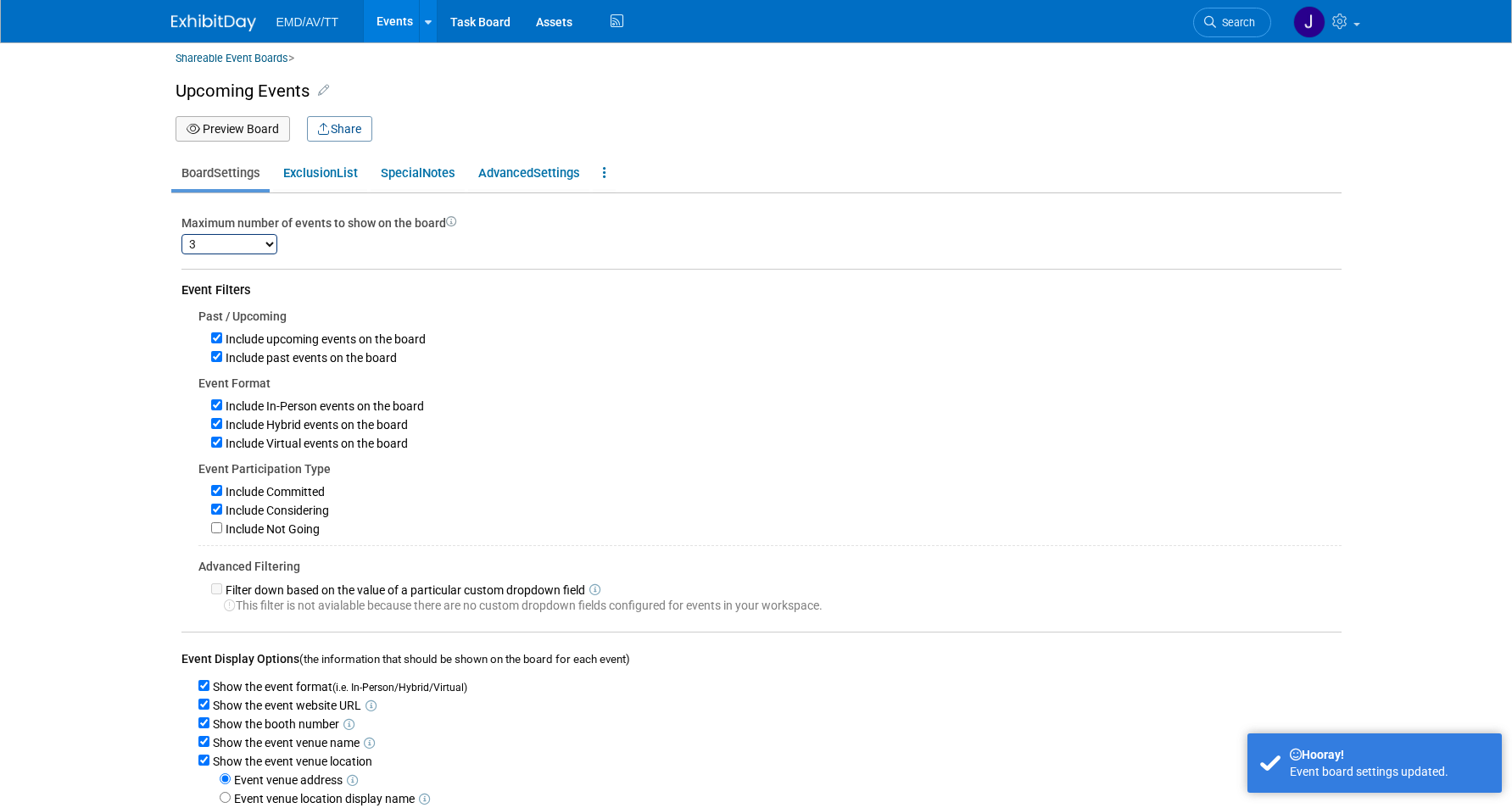
scroll to position [0, 0]
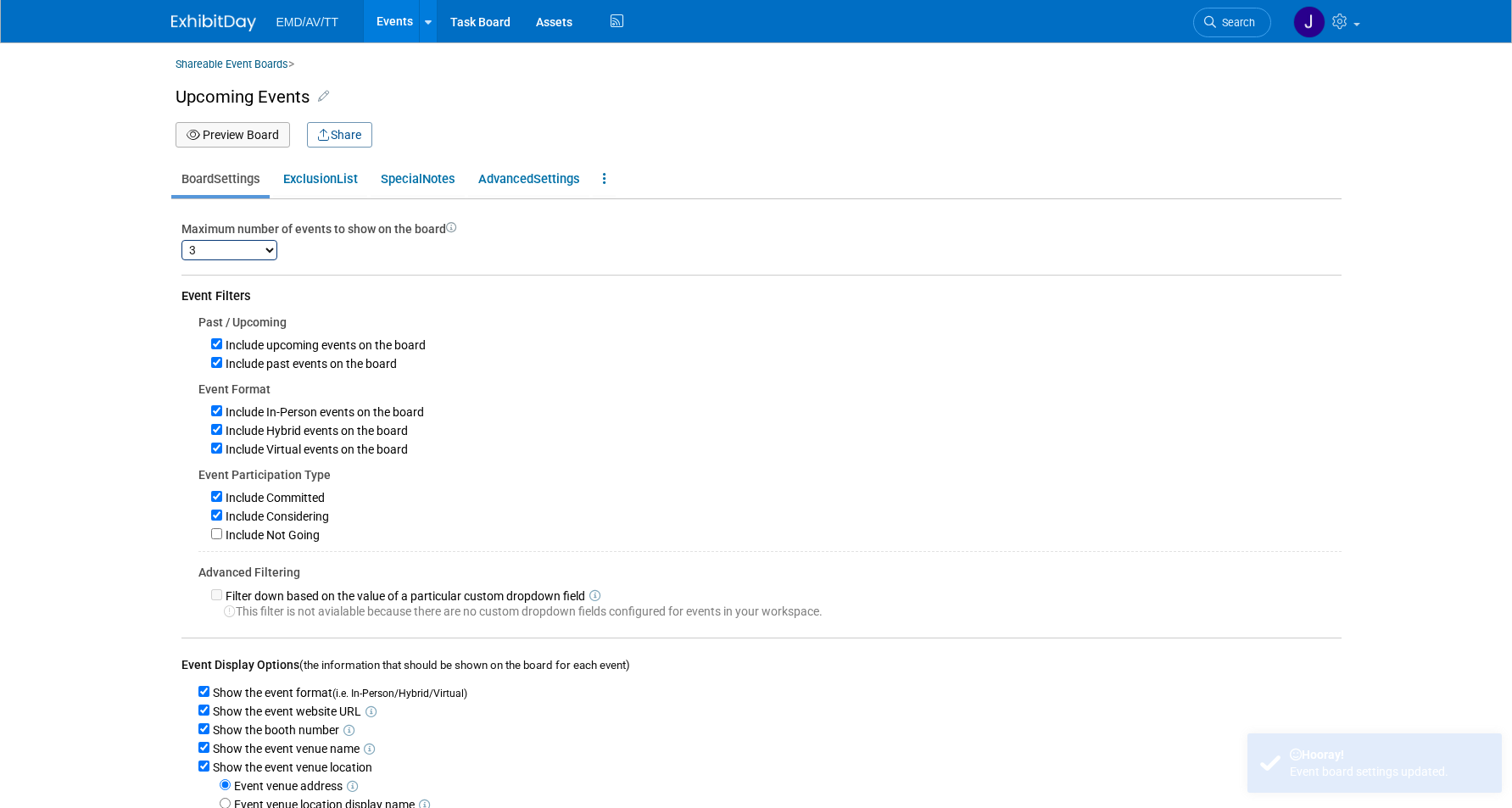
click at [220, 248] on select "1 2 3 4 5 6 7 8 9 10 11 12 13 14 15 16 17 18 19 20 21 22 23 24 25 26 27 28 29 3…" at bounding box center [229, 250] width 96 height 20
select select "3"
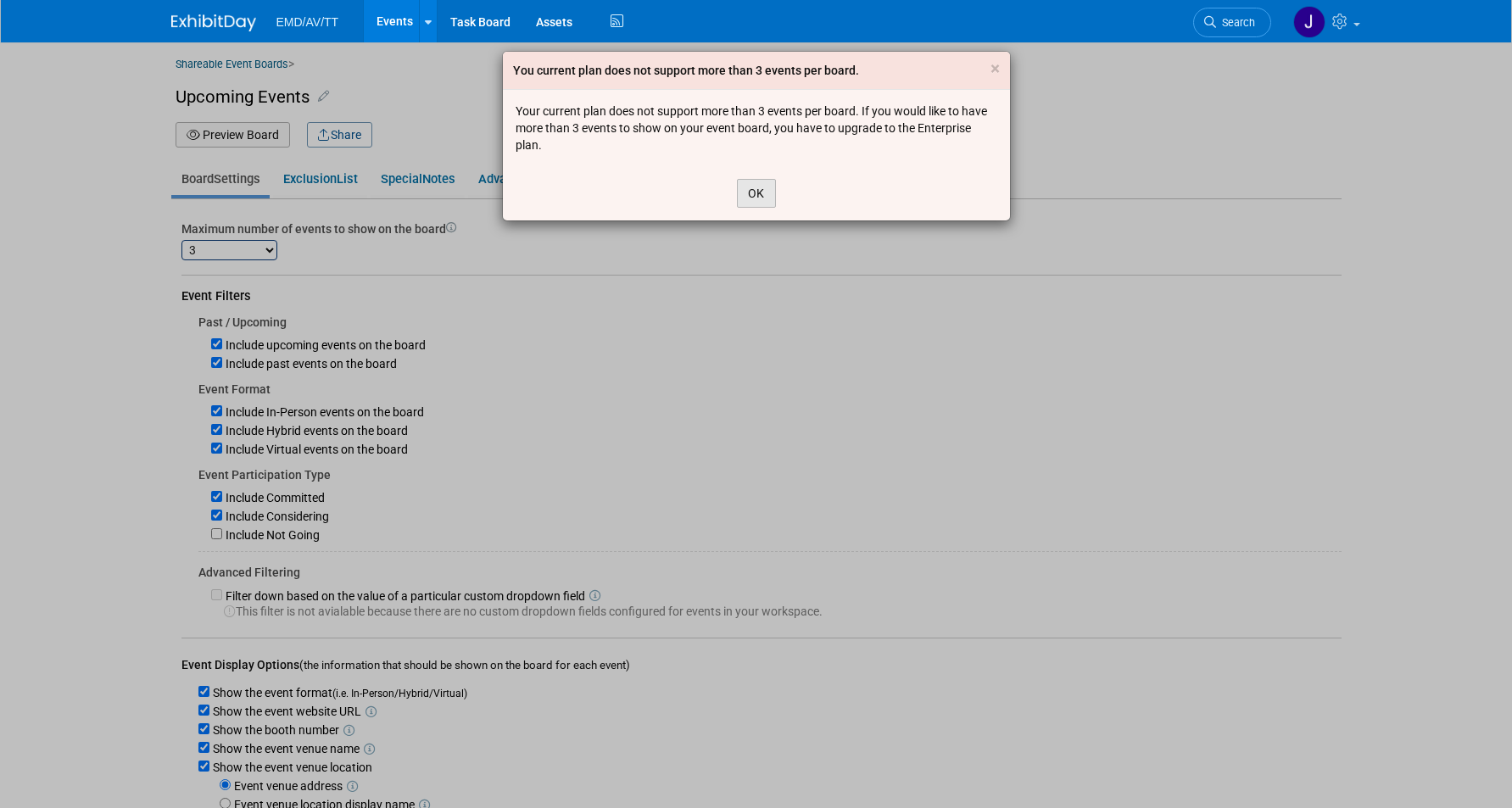
click at [760, 187] on button "OK" at bounding box center [756, 192] width 39 height 29
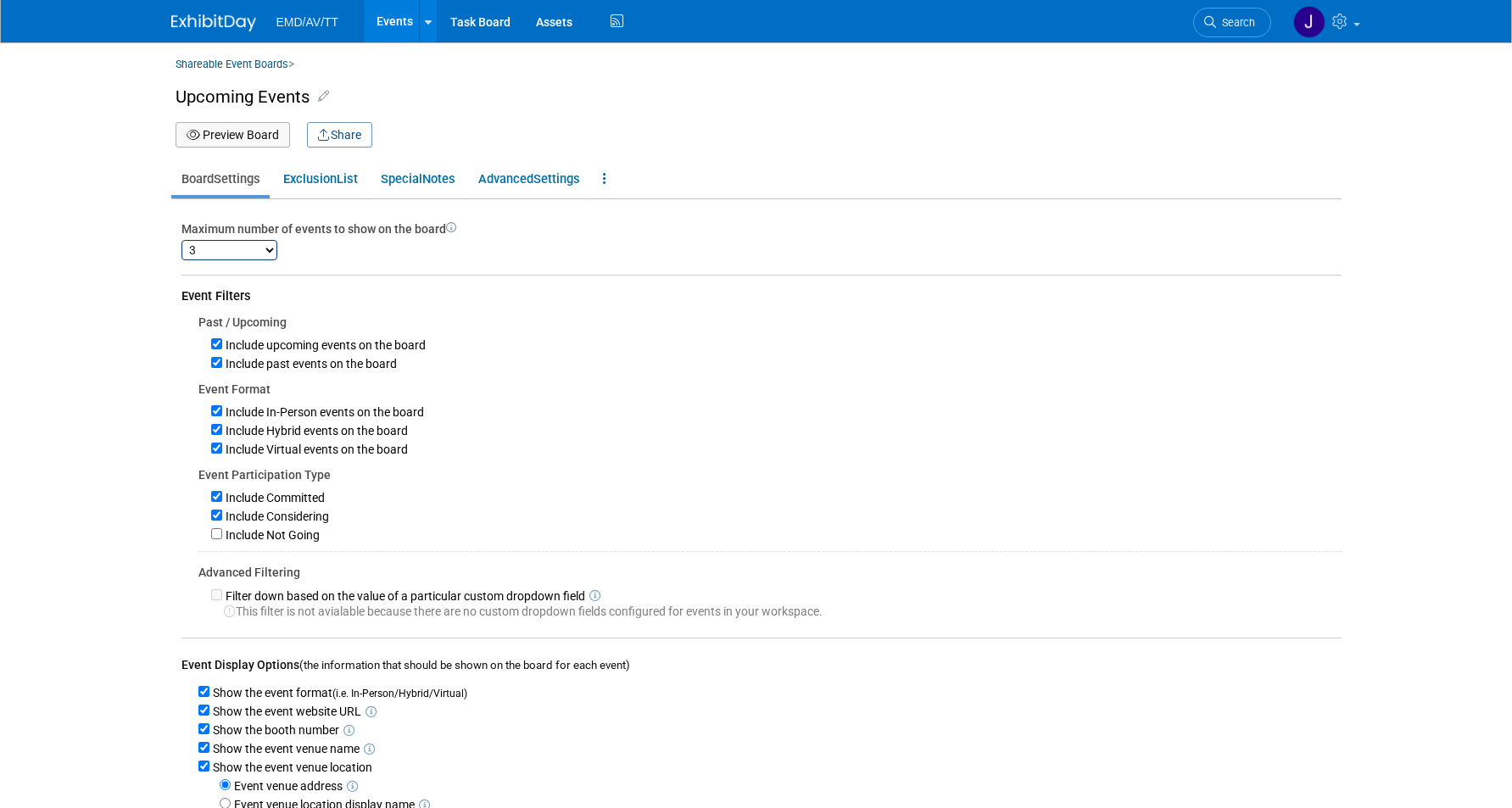
click at [134, 106] on body "EMD/AV/TT Events Add Event Bulk Upload Events Shareable Event Boards Recently V…" at bounding box center [756, 404] width 1512 height 808
click at [220, 125] on button "Preview Board" at bounding box center [233, 135] width 114 height 26
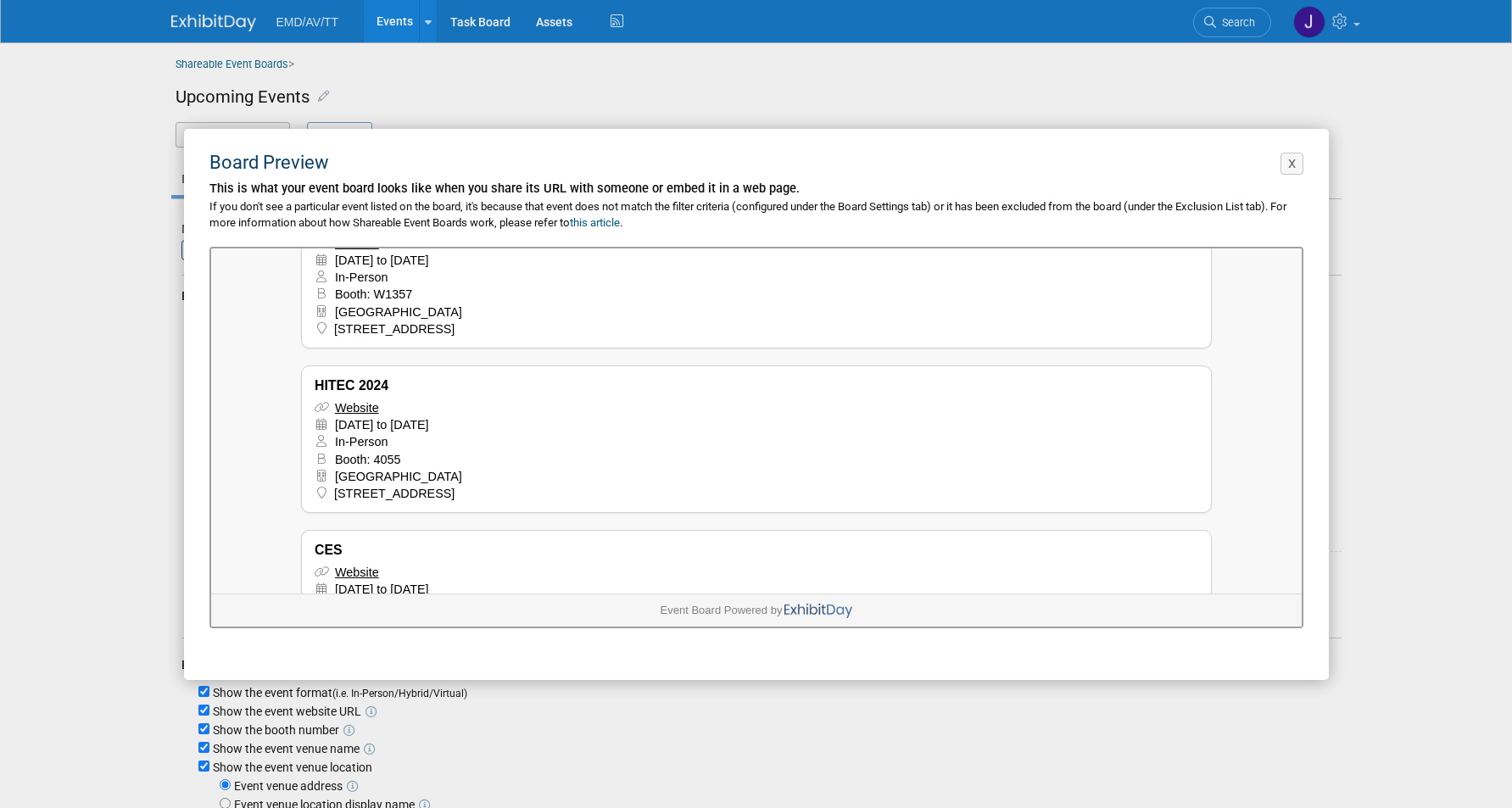
scroll to position [206, 0]
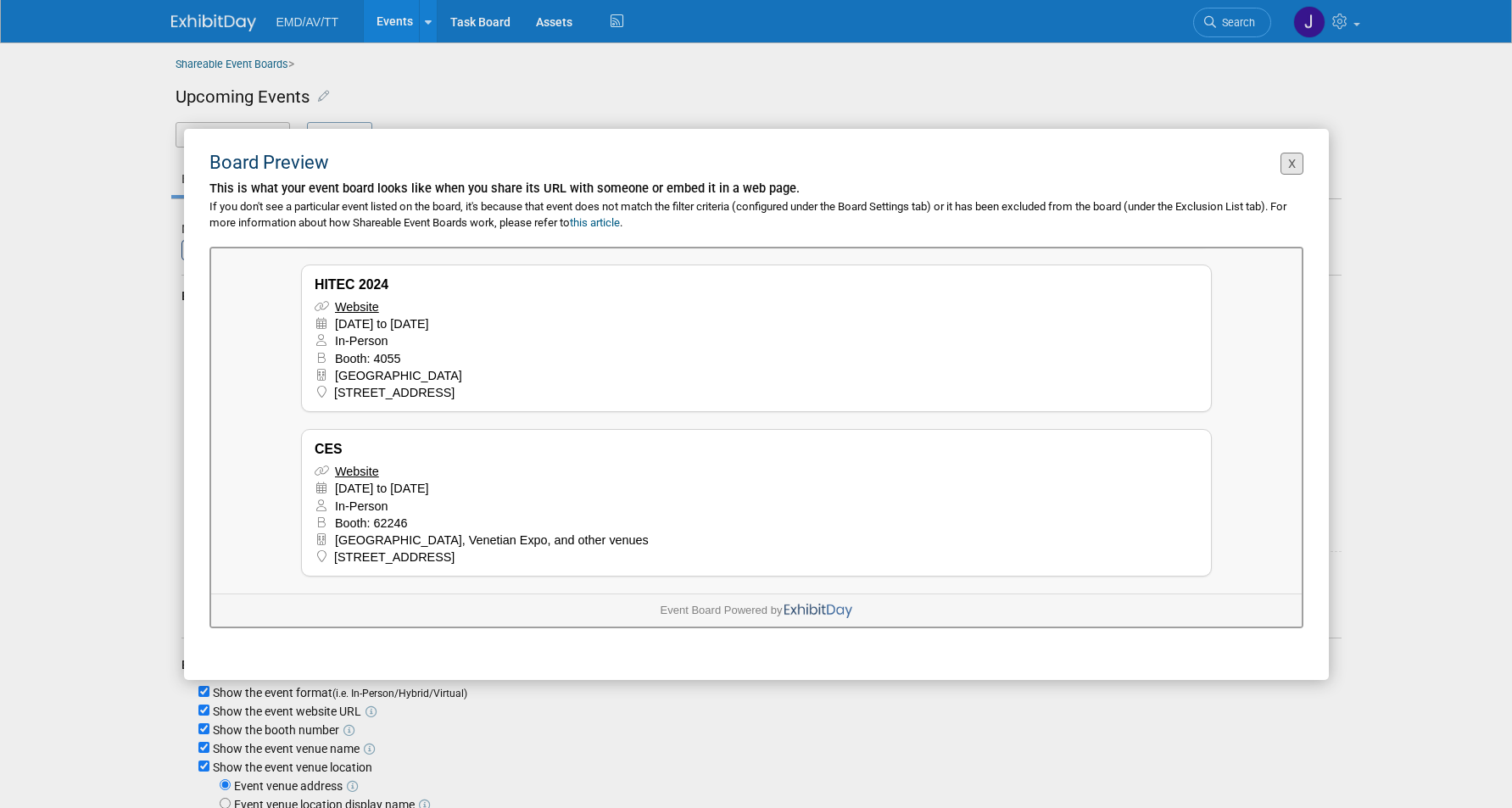
click at [1288, 163] on button "X" at bounding box center [1291, 164] width 23 height 23
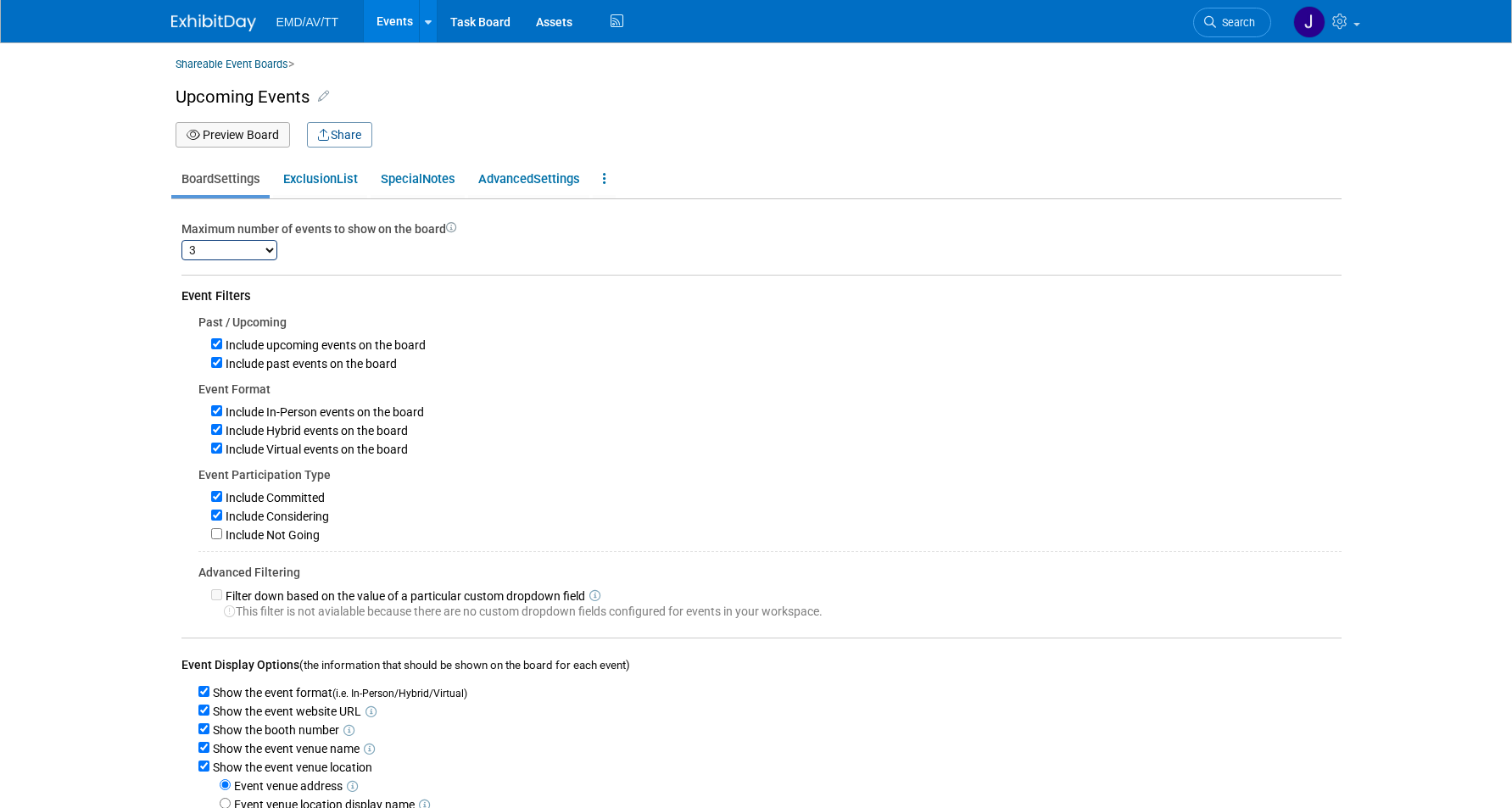
scroll to position [0, 0]
